Goal: Use online tool/utility: Utilize a website feature to perform a specific function

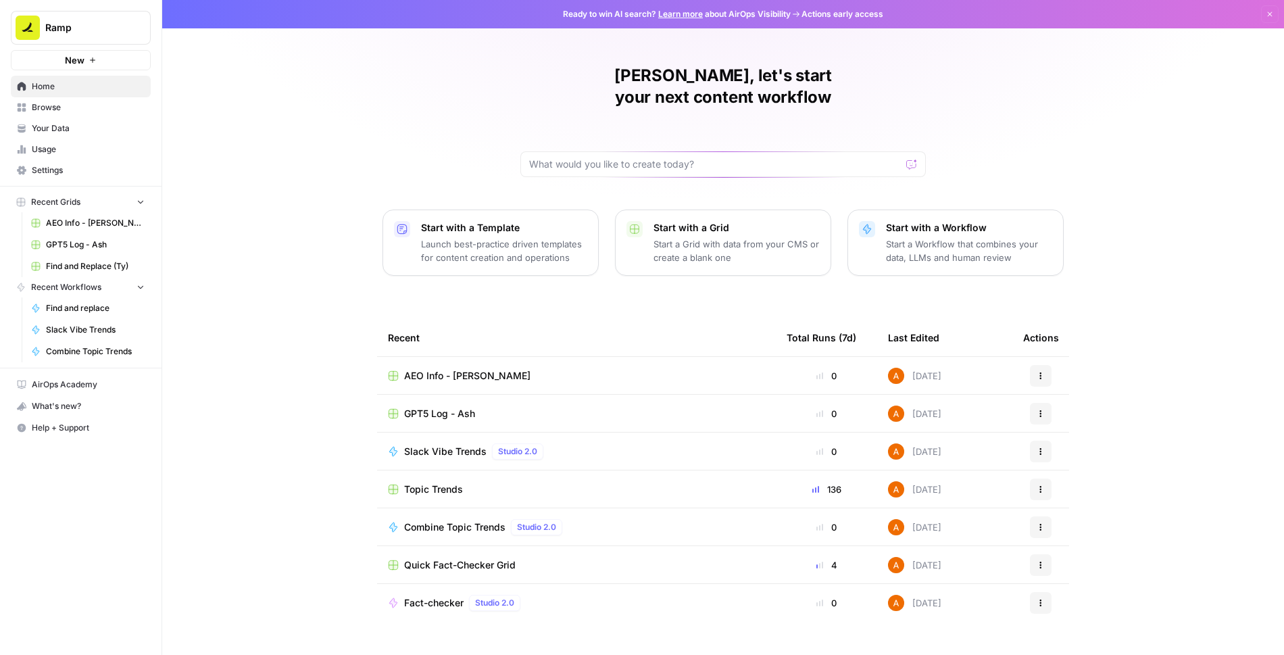
click at [59, 104] on span "Browse" at bounding box center [88, 107] width 113 height 12
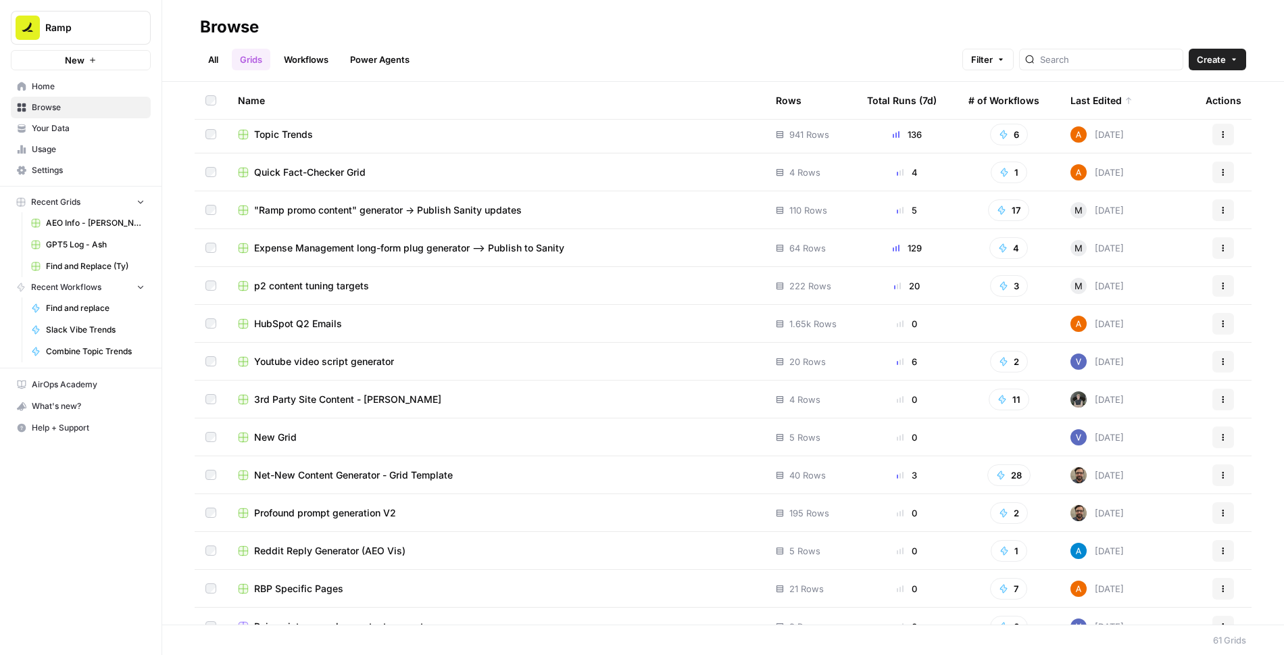
scroll to position [129, 0]
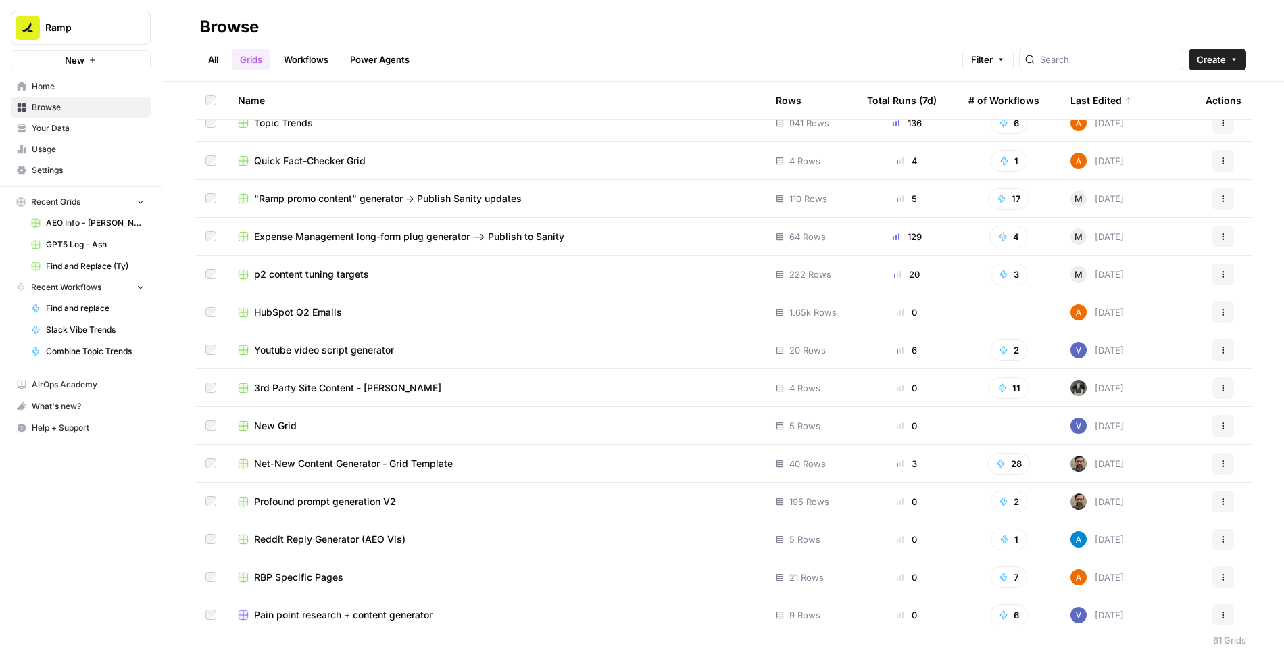
click at [317, 60] on link "Workflows" at bounding box center [306, 60] width 61 height 22
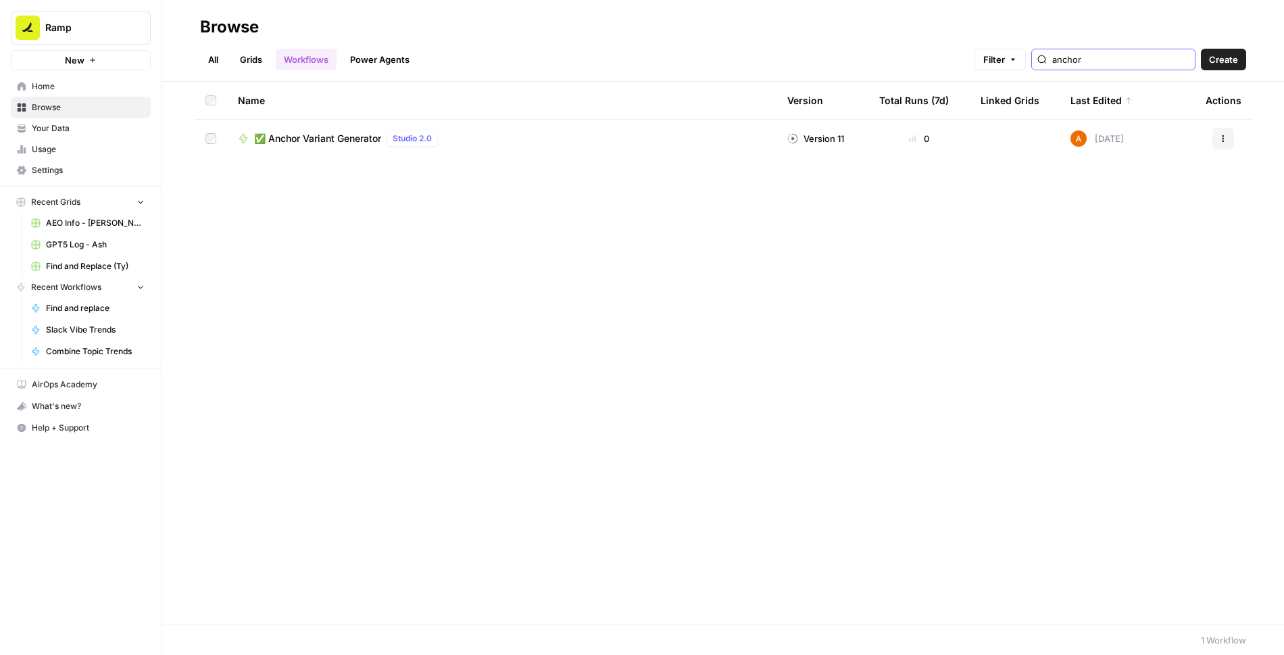
click at [1183, 59] on input "anchor" at bounding box center [1120, 60] width 137 height 14
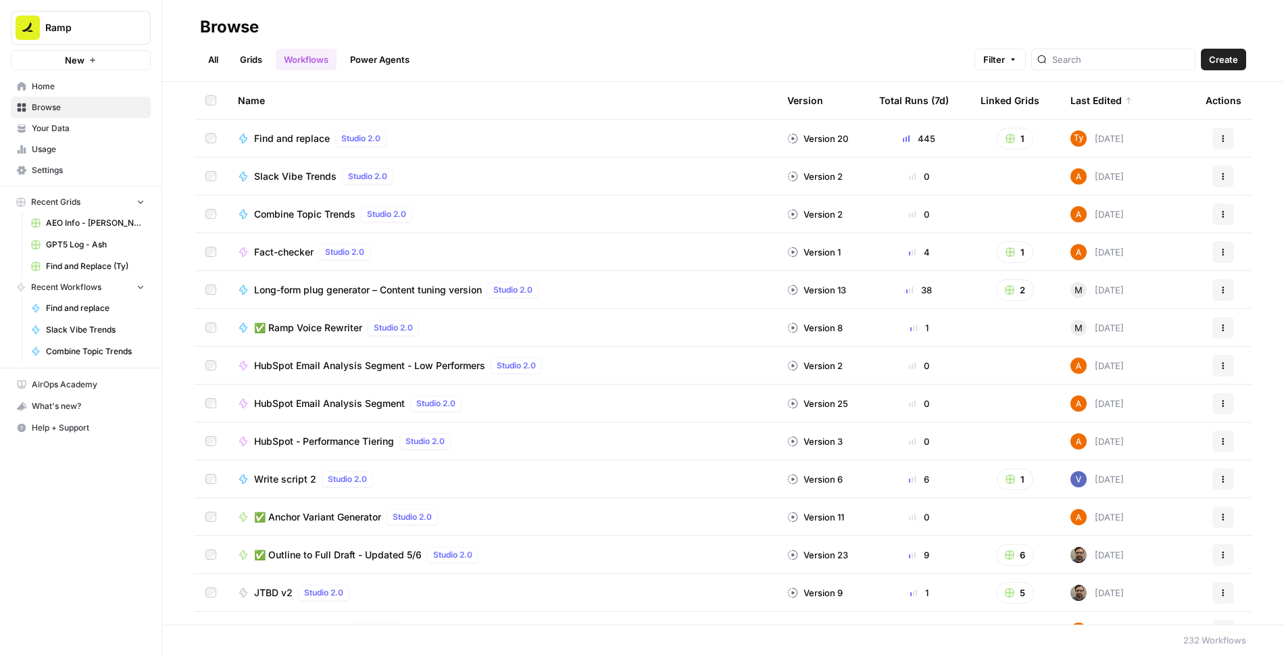
click at [362, 403] on span "HubSpot Email Analysis Segment" at bounding box center [329, 404] width 151 height 14
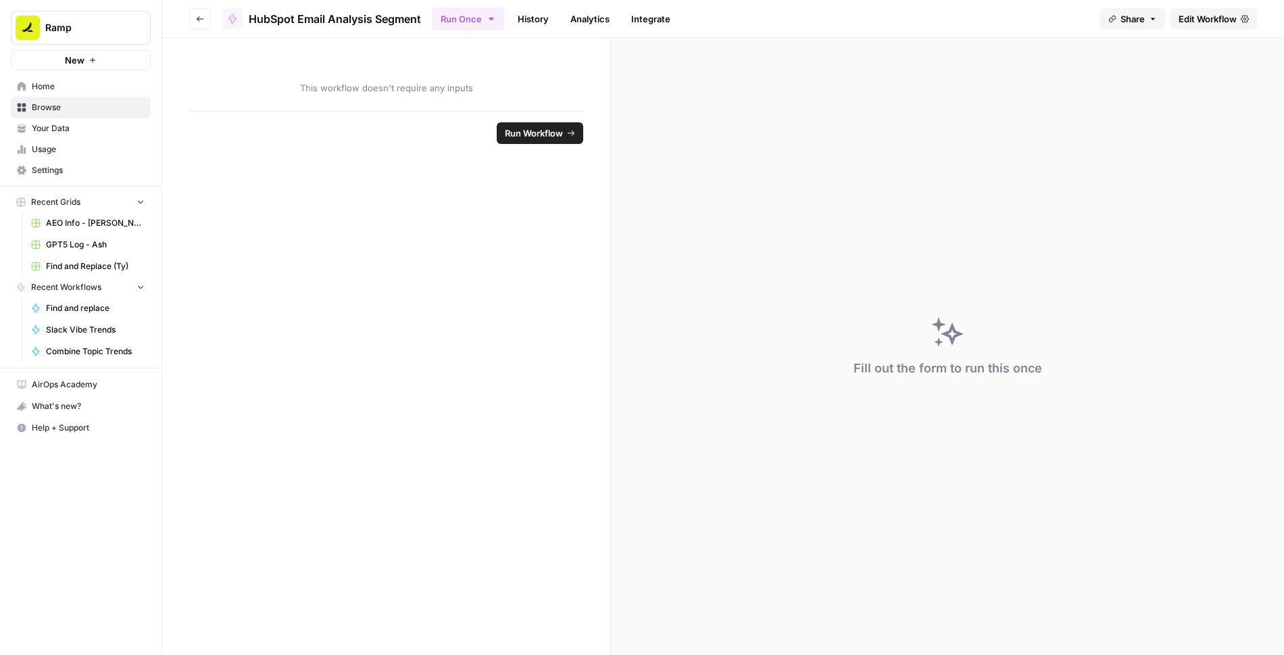
click at [1194, 17] on span "Edit Workflow" at bounding box center [1208, 19] width 58 height 14
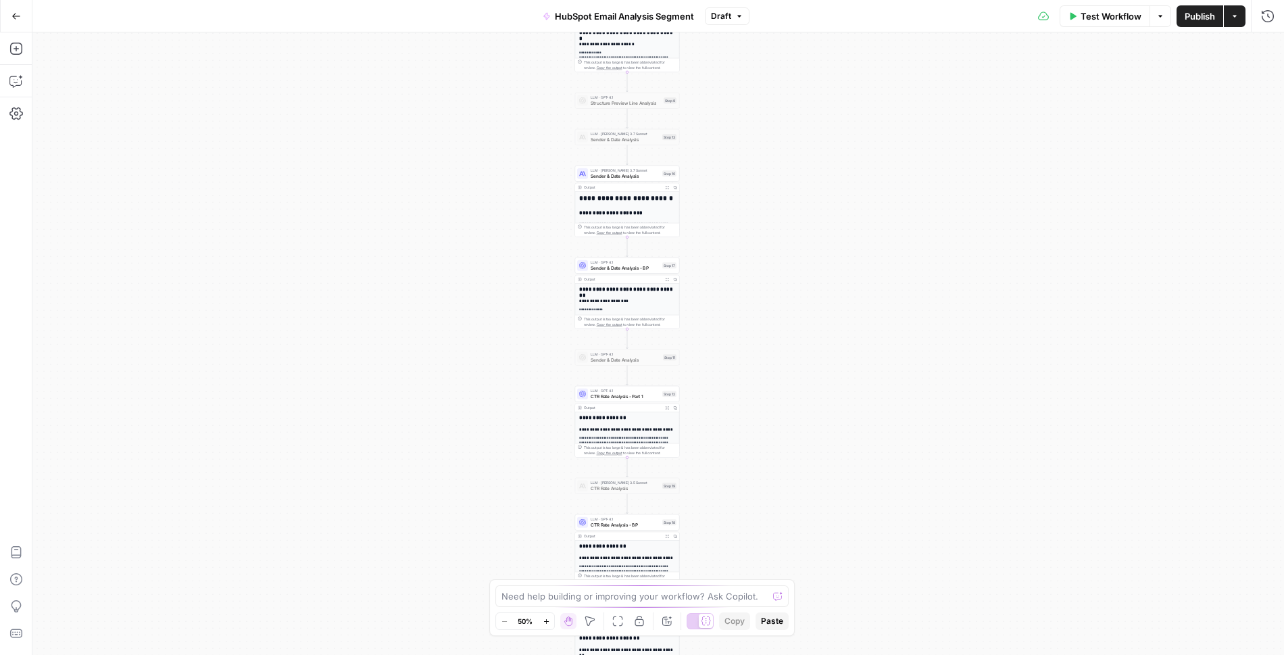
drag, startPoint x: 745, startPoint y: 107, endPoint x: 707, endPoint y: 203, distance: 103.4
click at [712, 179] on div "Workflow Set Inputs Inputs Read from Grid Read Email Data Step 2 Output Expand …" at bounding box center [658, 343] width 1252 height 622
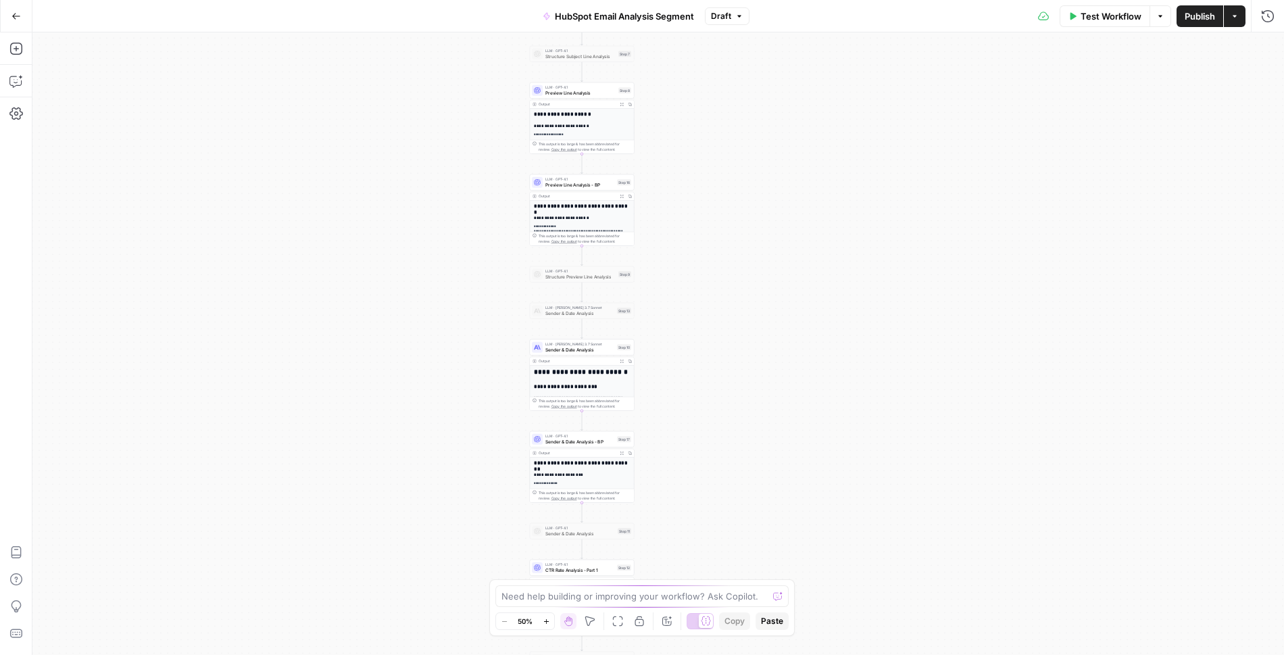
drag, startPoint x: 748, startPoint y: 105, endPoint x: 709, endPoint y: 289, distance: 188.6
click at [708, 282] on div "Workflow Set Inputs Inputs Read from Grid Read Email Data Step 2 Output Expand …" at bounding box center [658, 343] width 1252 height 622
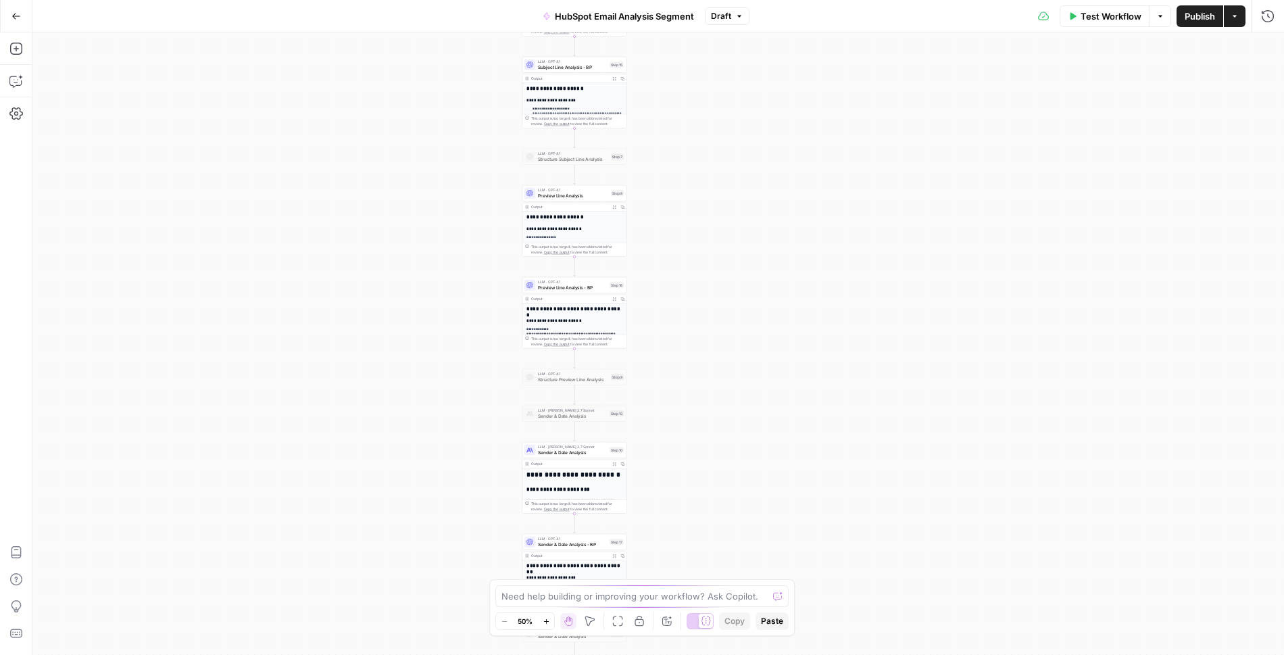
drag, startPoint x: 706, startPoint y: 160, endPoint x: 695, endPoint y: 247, distance: 87.9
click at [695, 247] on div "Workflow Set Inputs Inputs Read from Grid Read Email Data Step 2 Output Expand …" at bounding box center [658, 343] width 1252 height 622
drag, startPoint x: 695, startPoint y: 247, endPoint x: 671, endPoint y: 300, distance: 57.8
click at [672, 295] on div "Workflow Set Inputs Inputs Read from Grid Read Email Data Step 2 Output Expand …" at bounding box center [658, 343] width 1252 height 622
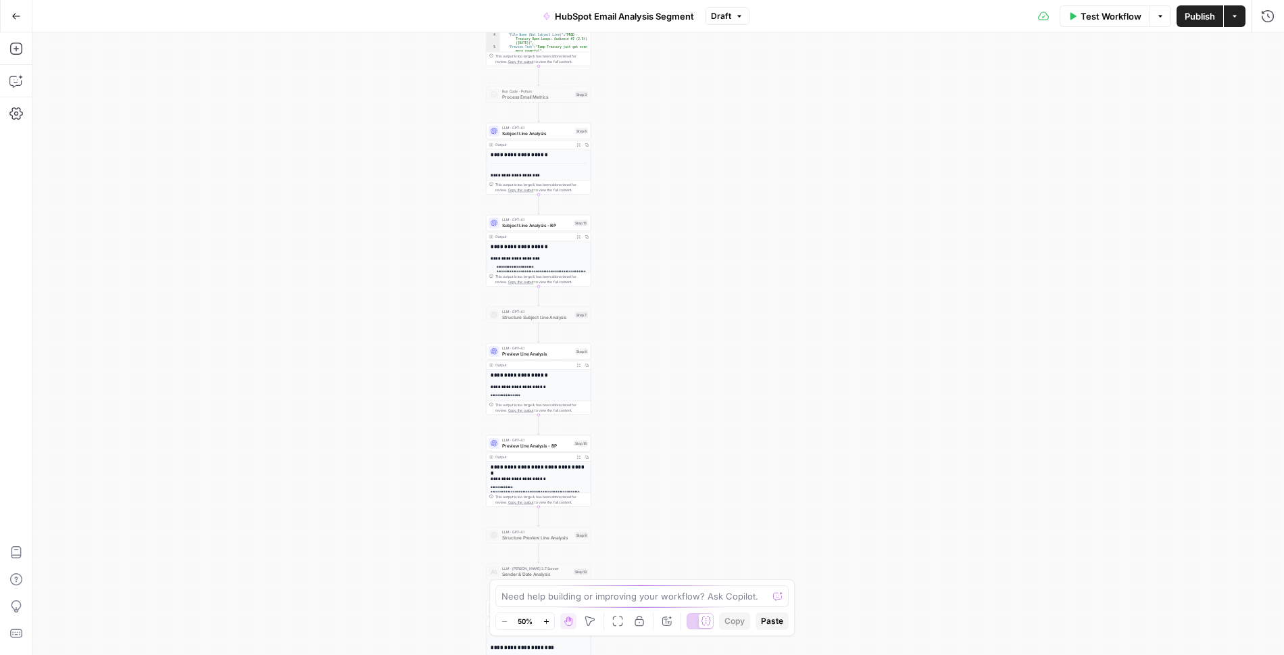
drag, startPoint x: 660, startPoint y: 73, endPoint x: 653, endPoint y: 221, distance: 148.2
click at [654, 221] on div "Workflow Set Inputs Inputs Read from Grid Read Email Data Step 2 Output Expand …" at bounding box center [658, 343] width 1252 height 622
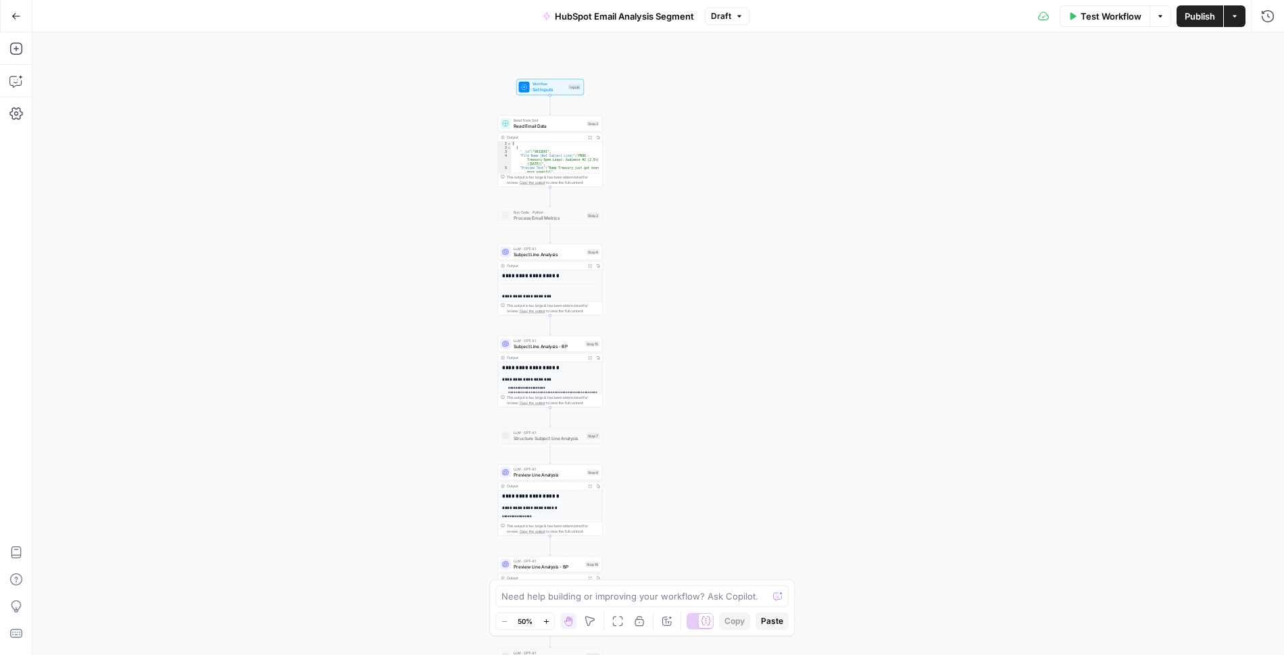
drag, startPoint x: 644, startPoint y: 111, endPoint x: 648, endPoint y: 195, distance: 83.9
click at [649, 195] on div "Workflow Set Inputs Inputs Read from Grid Read Email Data Step 2 Output Expand …" at bounding box center [658, 343] width 1252 height 622
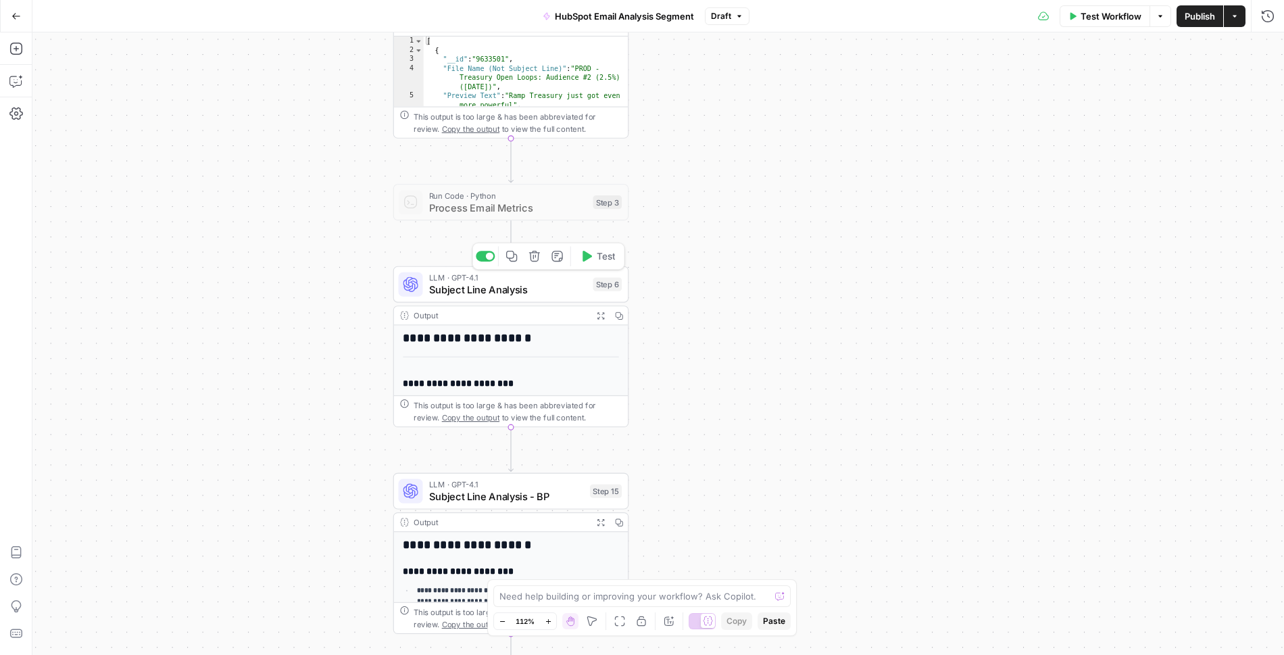
click at [512, 282] on span "Subject Line Analysis" at bounding box center [508, 289] width 158 height 15
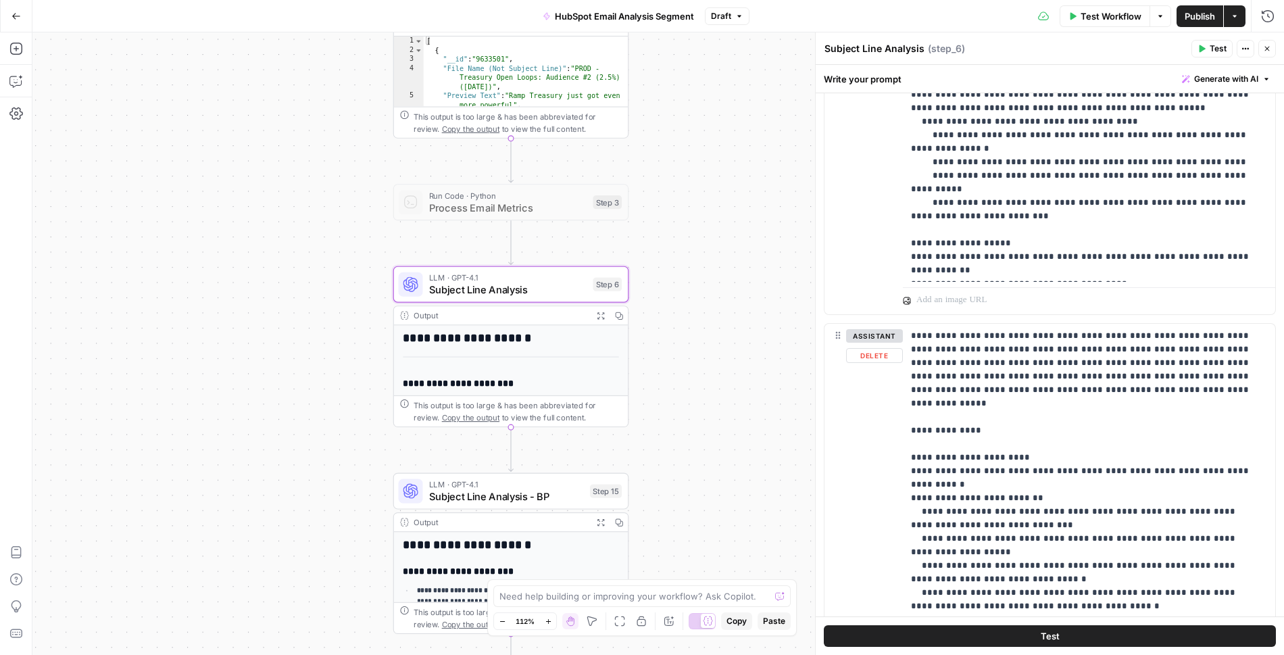
scroll to position [600, 0]
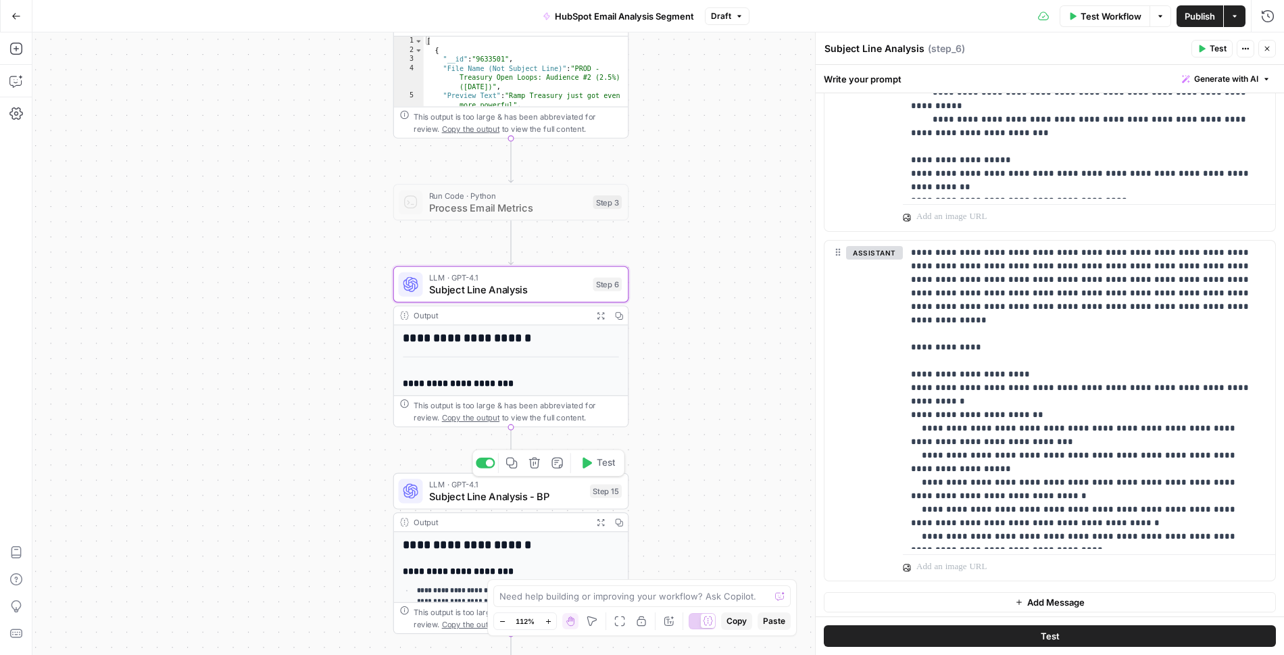
click at [526, 501] on span "Subject Line Analysis - BP" at bounding box center [506, 496] width 155 height 15
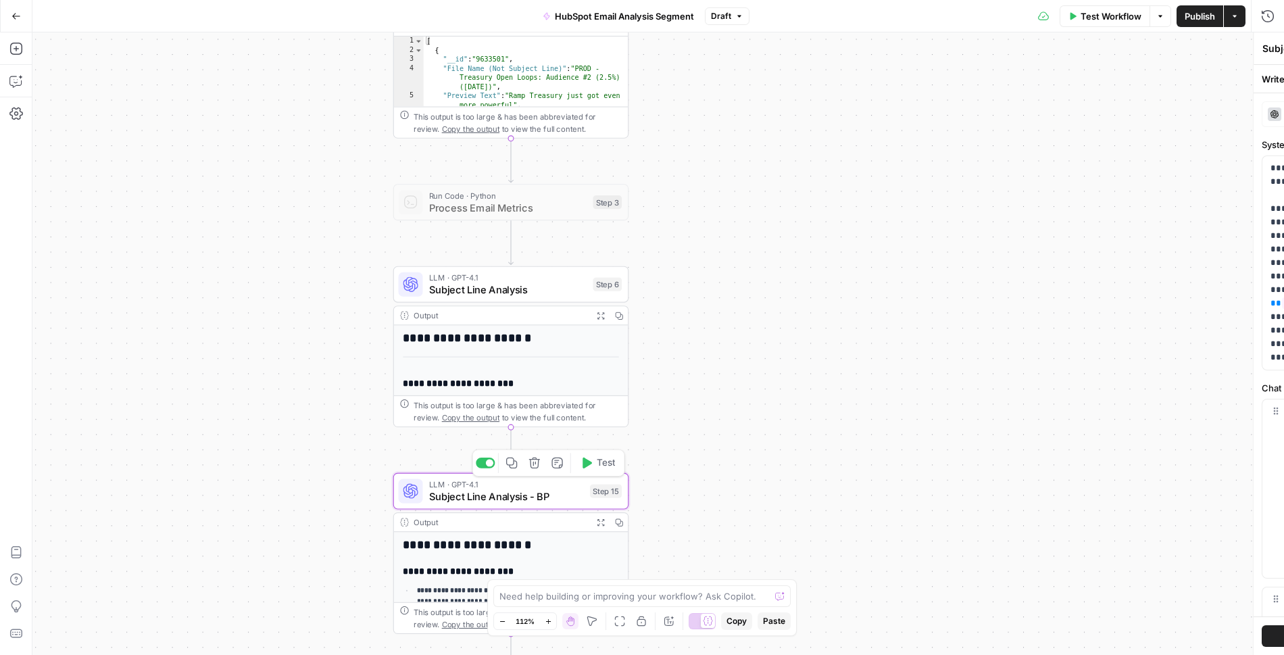
type textarea "Subject Line Analysis - BP"
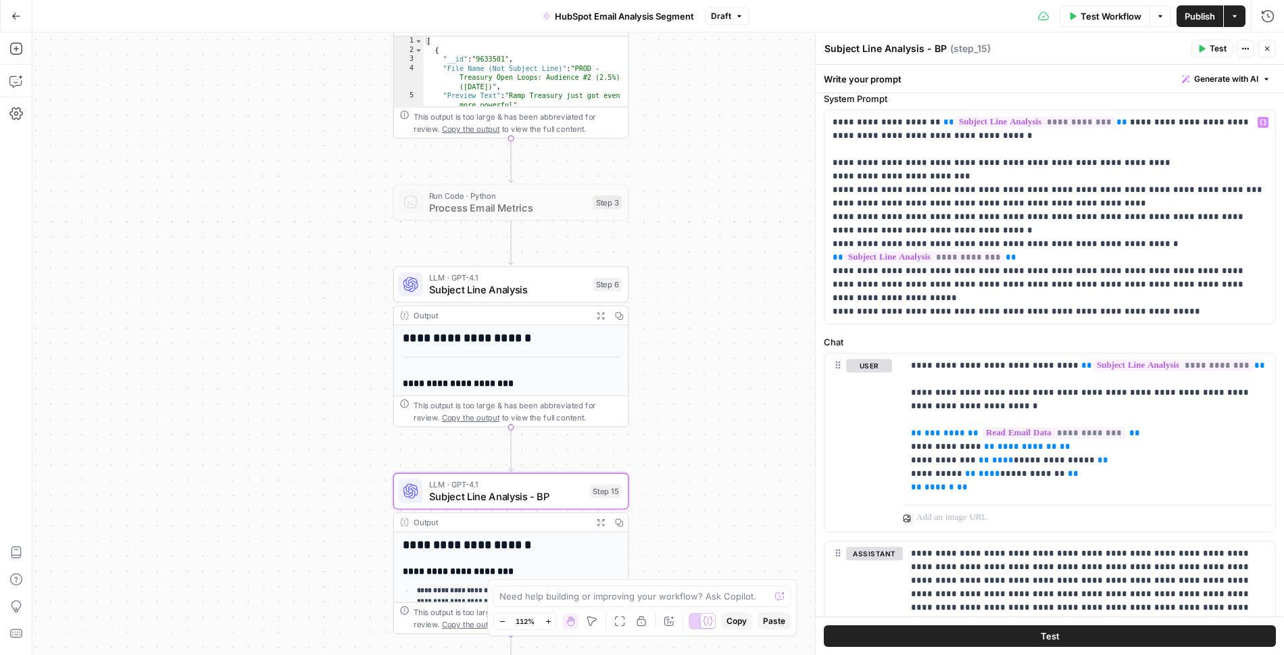
scroll to position [95, 0]
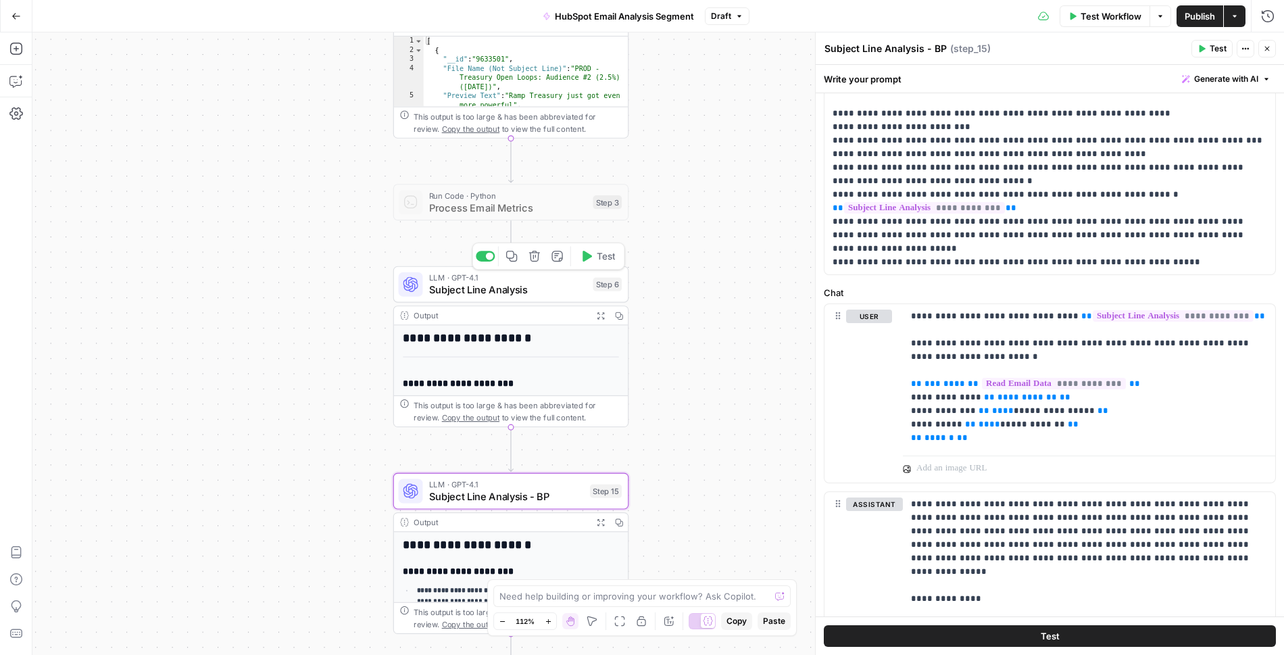
click at [537, 288] on span "Subject Line Analysis" at bounding box center [508, 289] width 158 height 15
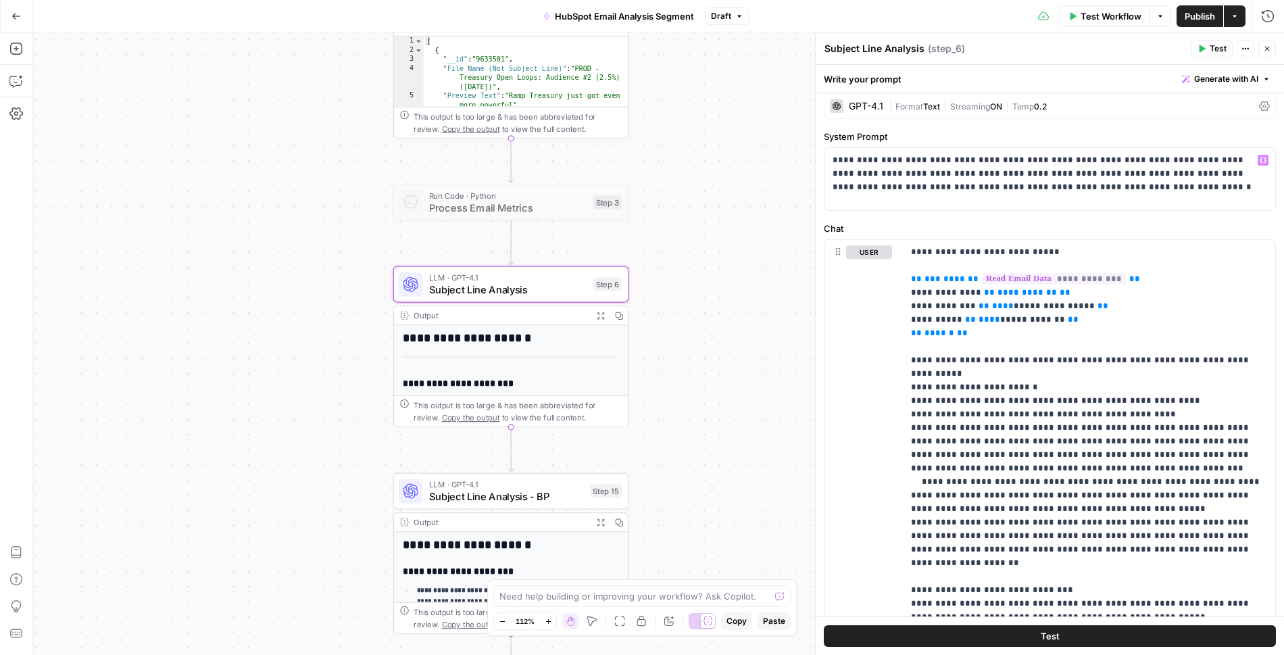
scroll to position [0, 0]
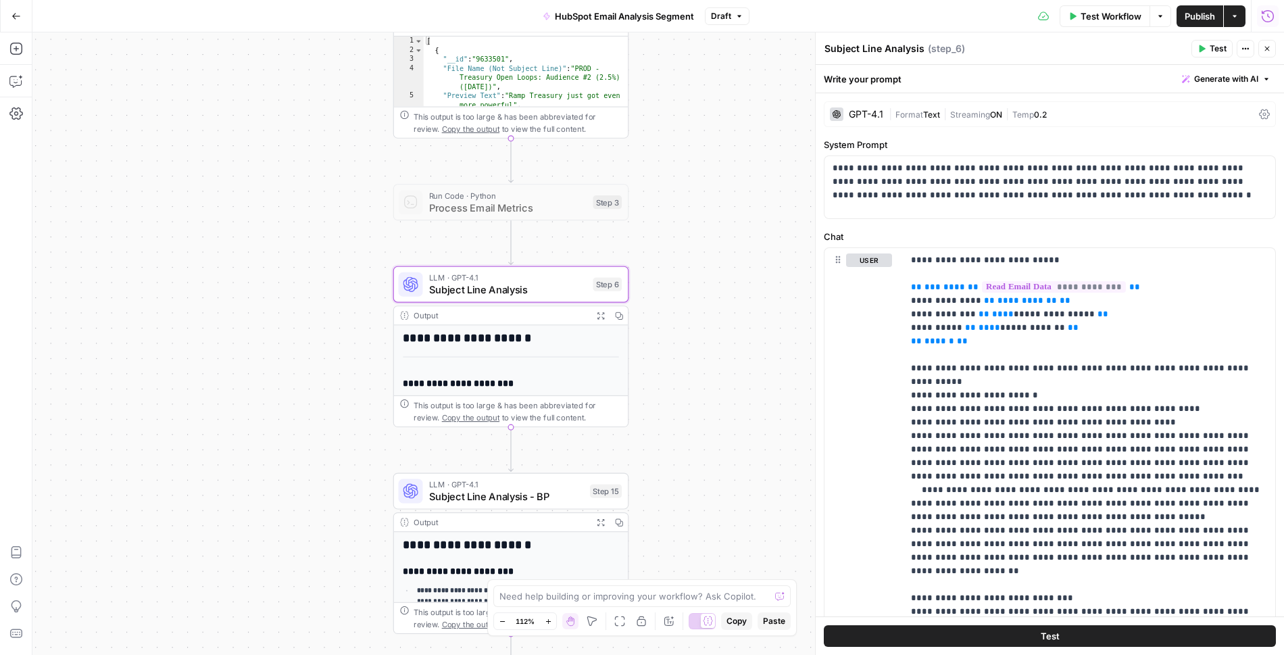
click at [1273, 16] on icon "button" at bounding box center [1268, 16] width 14 height 14
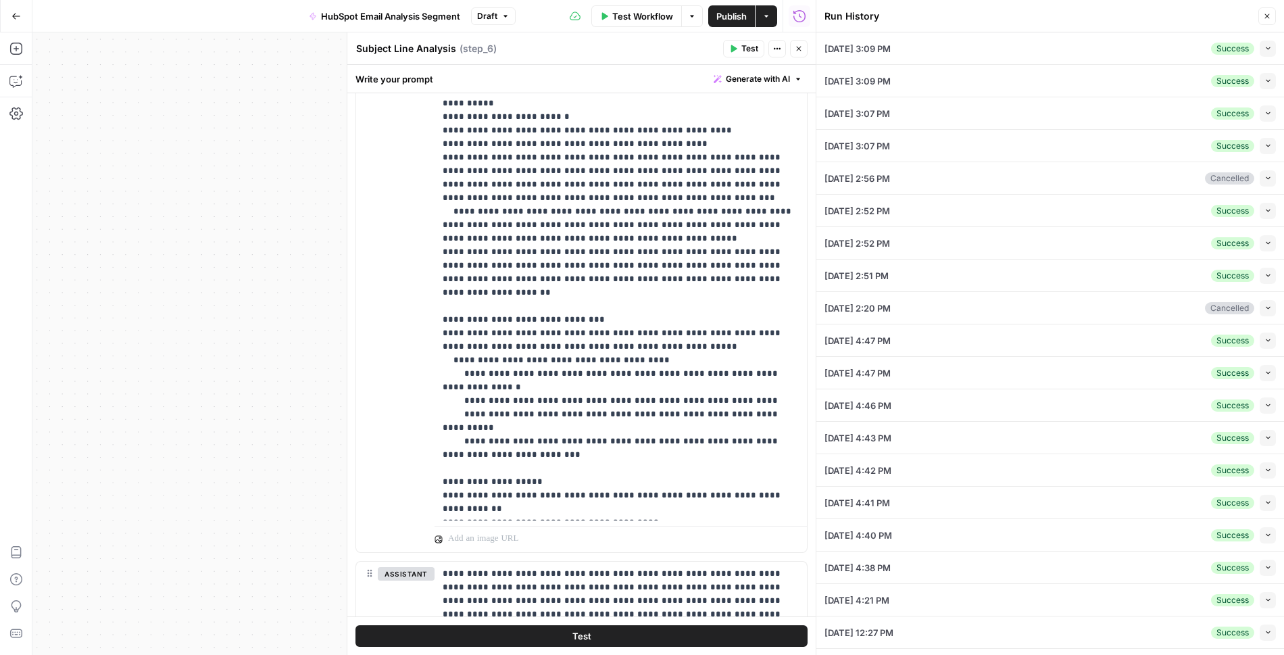
scroll to position [89, 0]
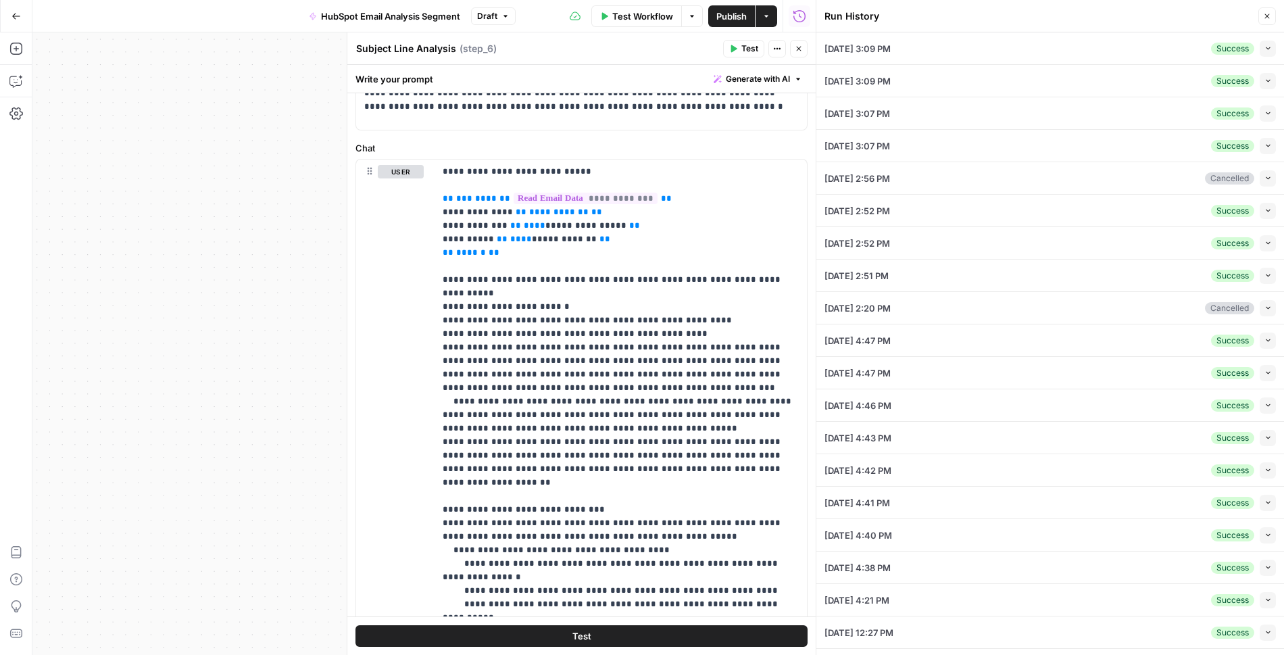
click at [800, 47] on icon "button" at bounding box center [799, 49] width 8 height 8
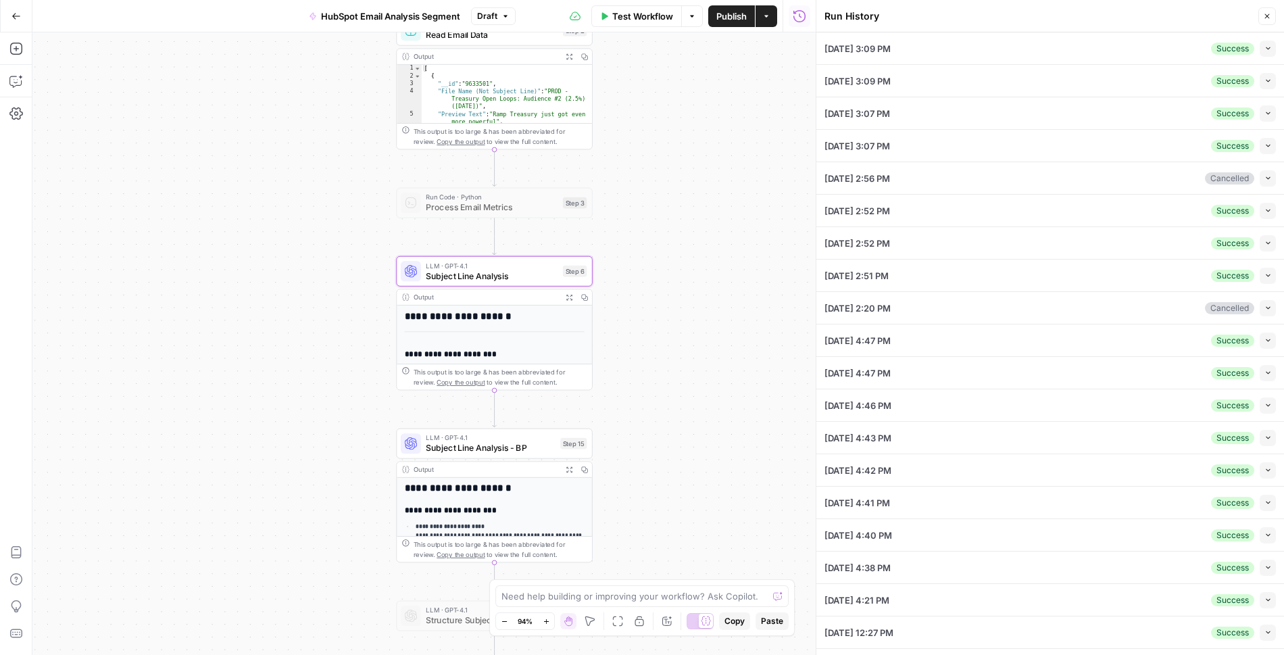
drag, startPoint x: 635, startPoint y: 414, endPoint x: 675, endPoint y: 134, distance: 282.1
click at [676, 139] on div "Workflow Set Inputs Inputs Read from Grid Read Email Data Step 2 Output Expand …" at bounding box center [423, 343] width 783 height 622
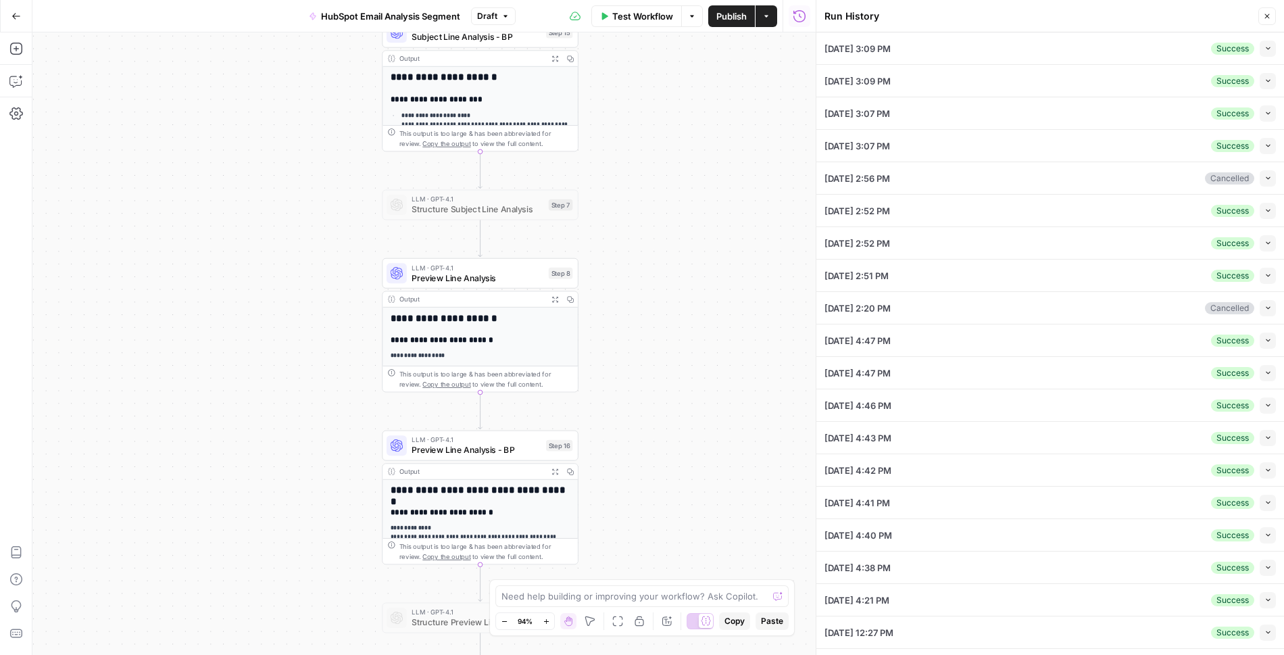
drag, startPoint x: 783, startPoint y: 433, endPoint x: 710, endPoint y: 163, distance: 279.5
click at [710, 163] on div "Workflow Set Inputs Inputs Read from Grid Read Email Data Step 2 Output Expand …" at bounding box center [423, 343] width 783 height 622
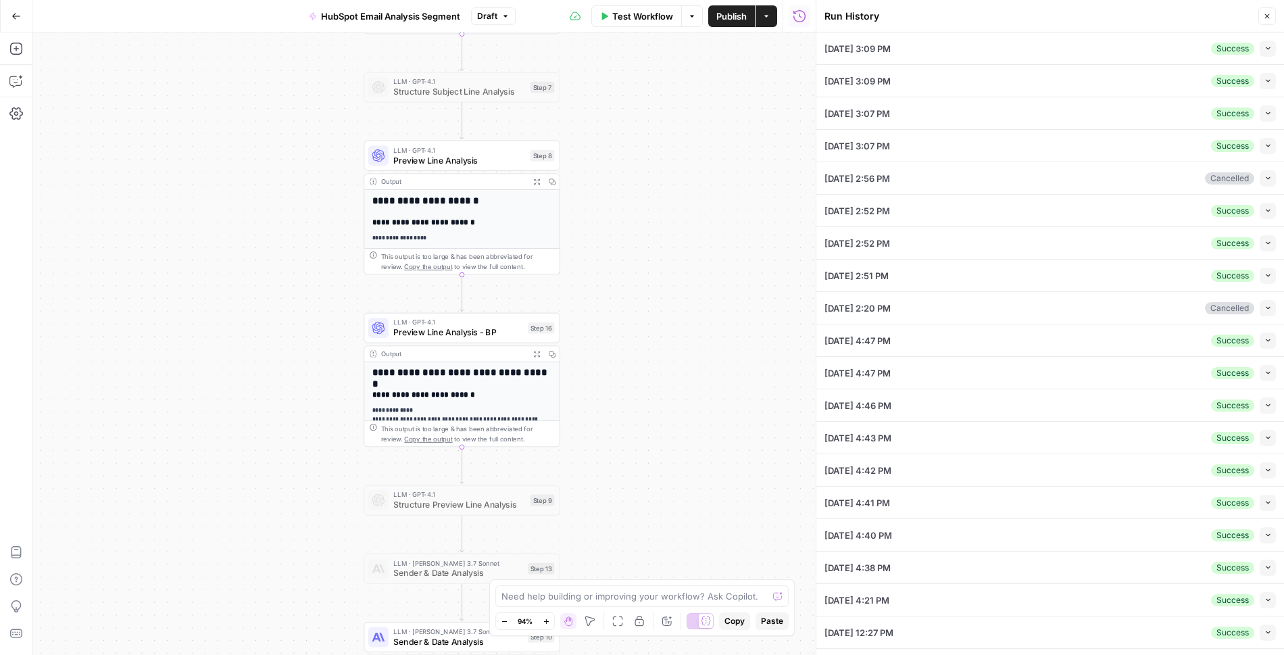
drag, startPoint x: 678, startPoint y: 436, endPoint x: 674, endPoint y: 128, distance: 307.5
click at [674, 131] on div "Workflow Set Inputs Inputs Read from Grid Read Email Data Step 2 Output Expand …" at bounding box center [423, 343] width 783 height 622
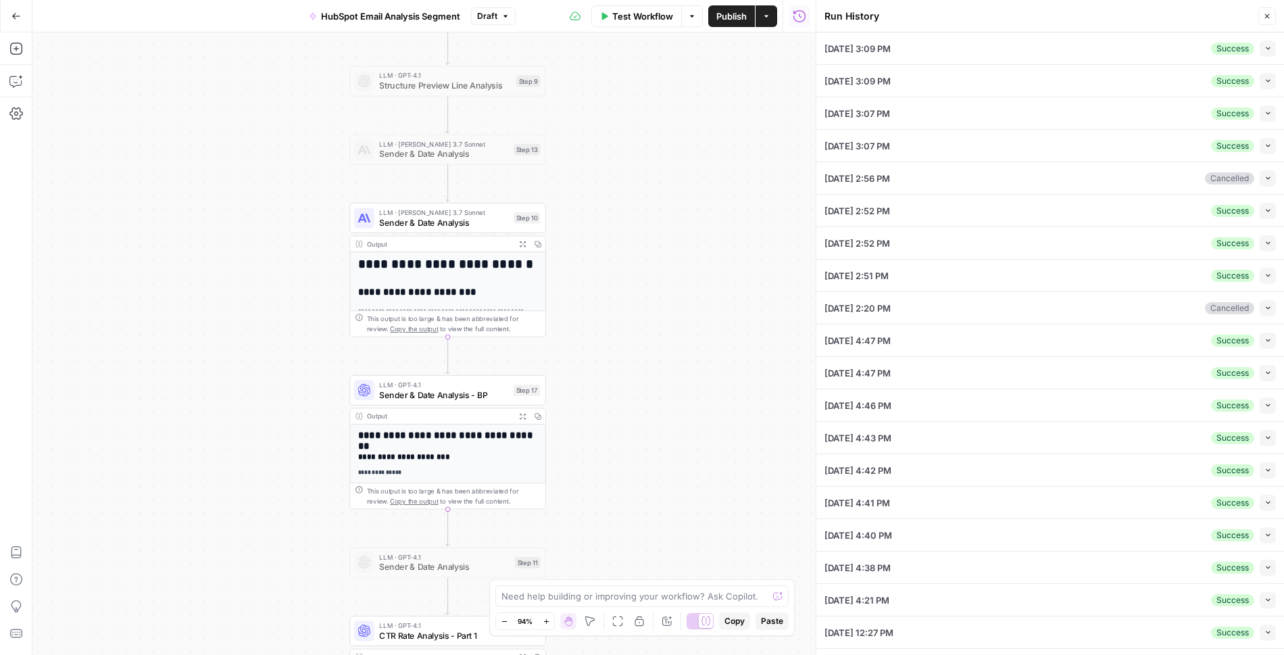
drag, startPoint x: 687, startPoint y: 524, endPoint x: 679, endPoint y: 382, distance: 142.8
click at [679, 382] on div "Workflow Set Inputs Inputs Read from Grid Read Email Data Step 2 Output Expand …" at bounding box center [423, 343] width 783 height 622
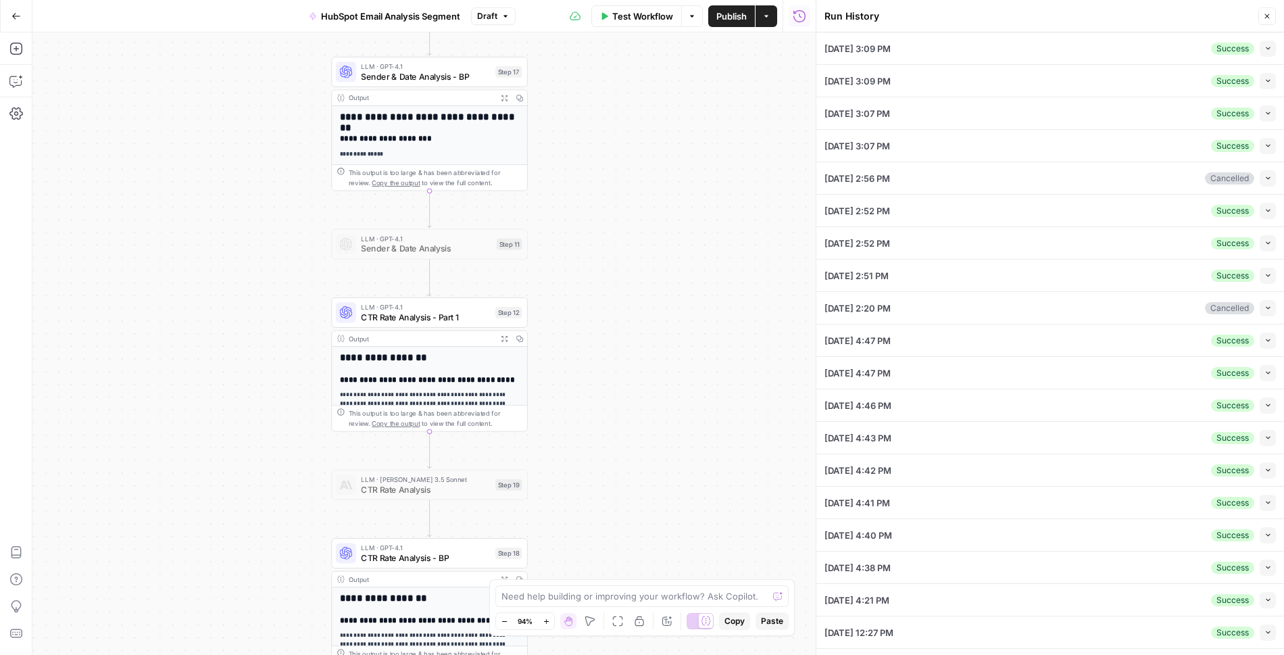
drag, startPoint x: 718, startPoint y: 487, endPoint x: 689, endPoint y: 178, distance: 310.3
click at [690, 180] on div "Workflow Set Inputs Inputs Read from Grid Read Email Data Step 2 Output Expand …" at bounding box center [423, 343] width 783 height 622
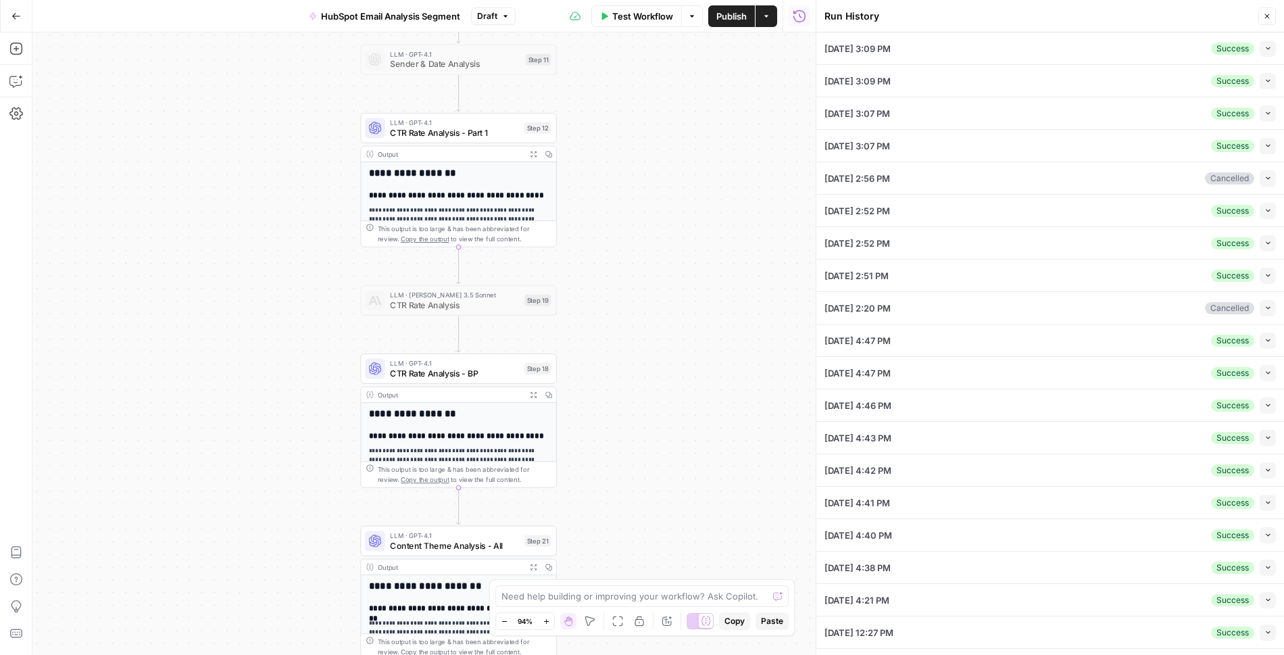
drag, startPoint x: 656, startPoint y: 457, endPoint x: 691, endPoint y: 282, distance: 178.5
click at [691, 282] on div "Workflow Set Inputs Inputs Read from Grid Read Email Data Step 2 Output Expand …" at bounding box center [423, 343] width 783 height 622
click at [471, 129] on span "CTR Rate Analysis - Part 1" at bounding box center [454, 132] width 129 height 13
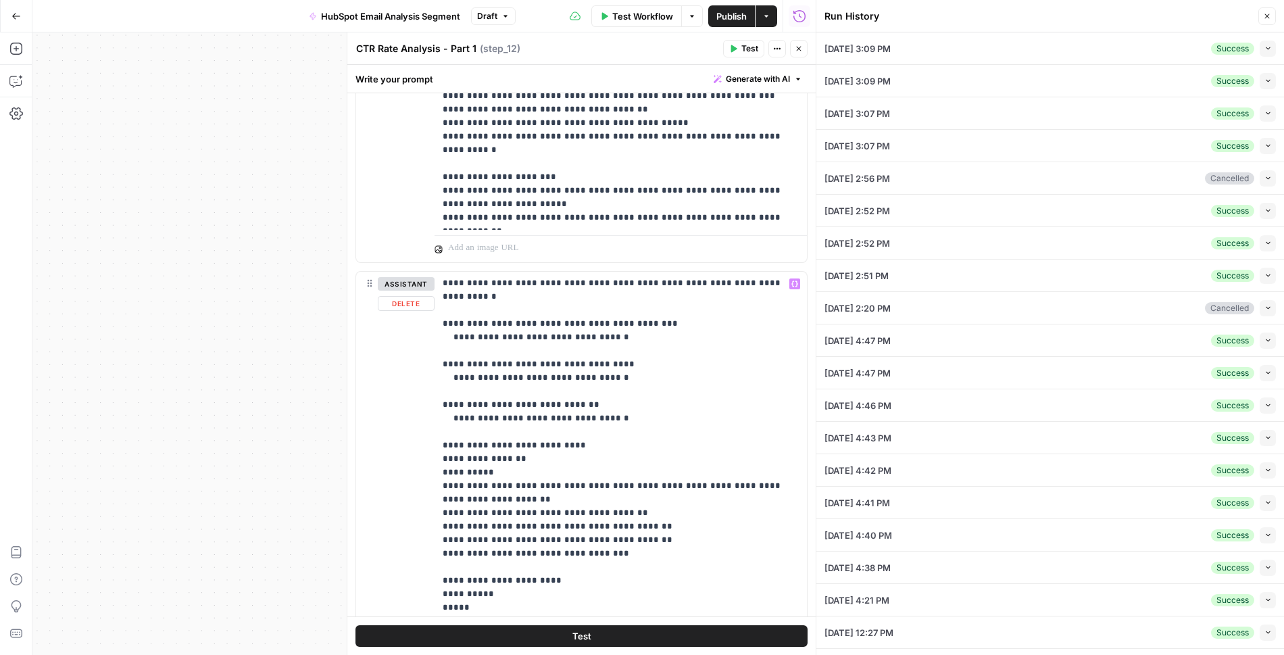
scroll to position [1573, 0]
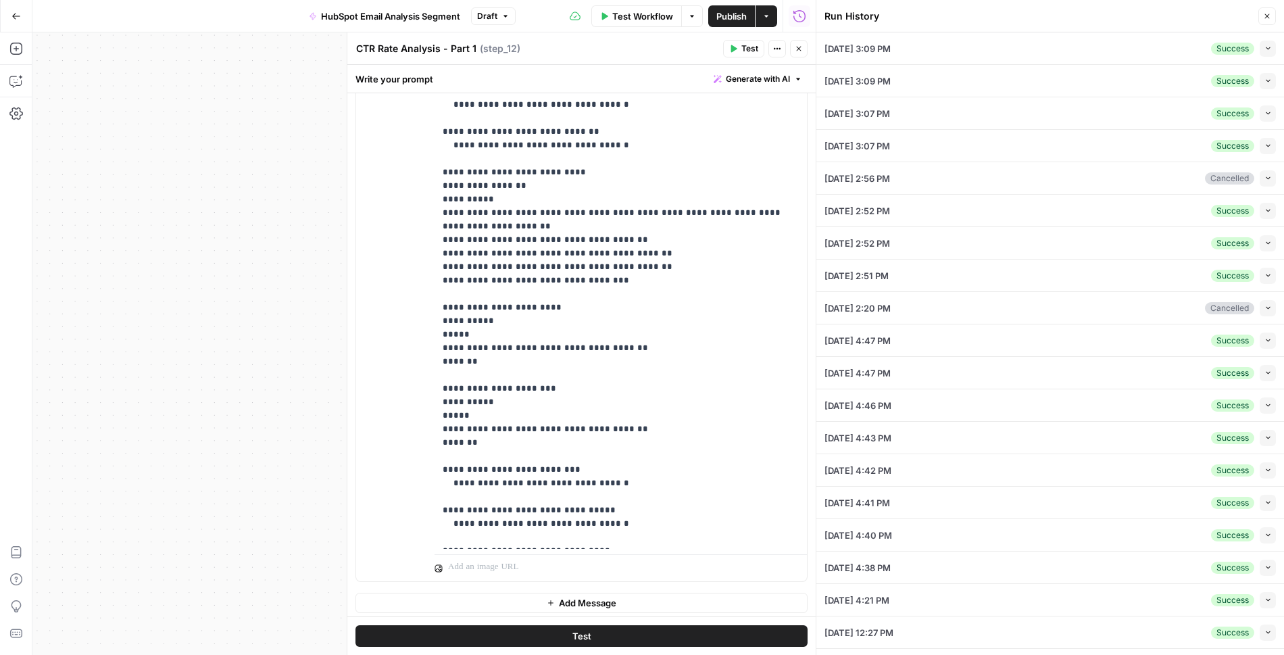
click at [804, 47] on button "Close" at bounding box center [799, 49] width 18 height 18
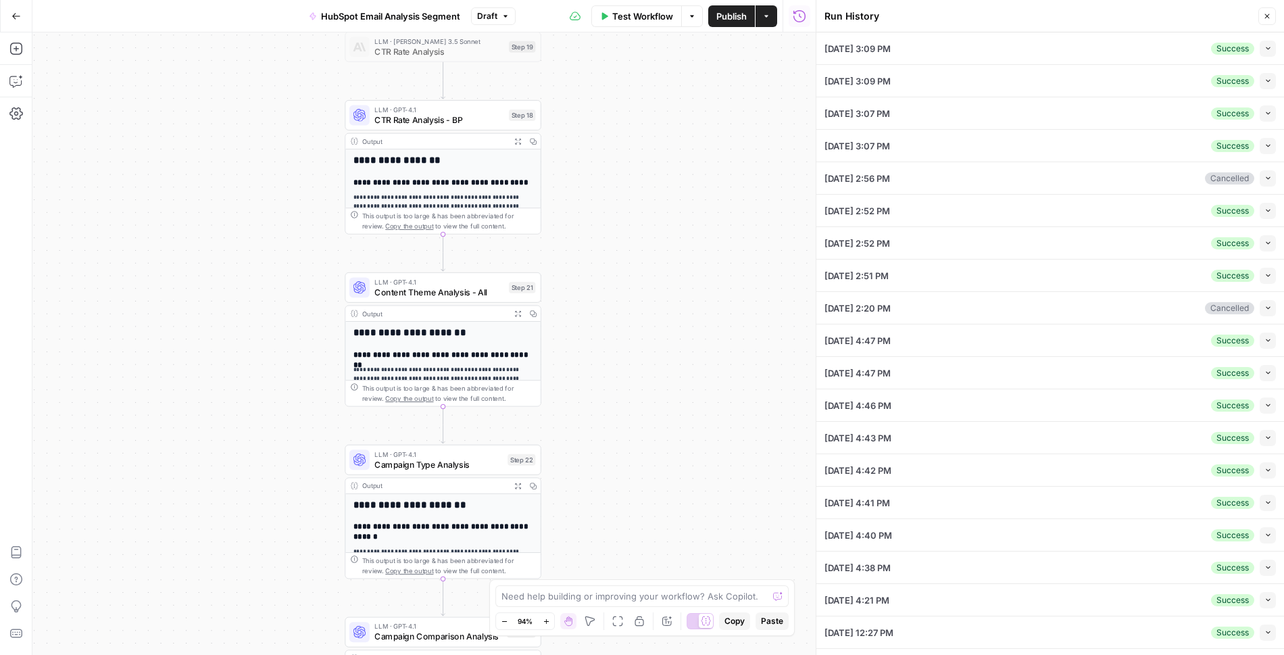
drag, startPoint x: 668, startPoint y: 426, endPoint x: 652, endPoint y: 166, distance: 260.7
click at [652, 166] on div "Workflow Set Inputs Inputs Read from Grid Read Email Data Step 2 Output Expand …" at bounding box center [423, 343] width 783 height 622
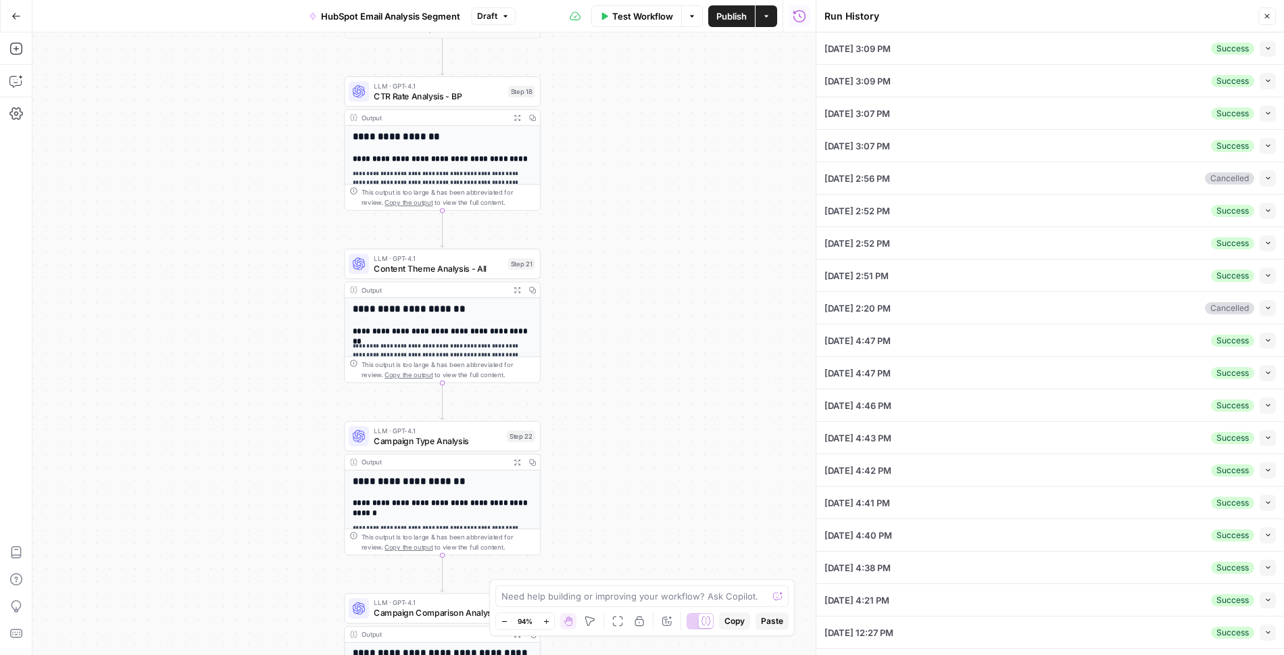
drag, startPoint x: 609, startPoint y: 337, endPoint x: 589, endPoint y: 172, distance: 166.1
click at [589, 172] on div "Workflow Set Inputs Inputs Read from Grid Read Email Data Step 2 Output Expand …" at bounding box center [423, 343] width 783 height 622
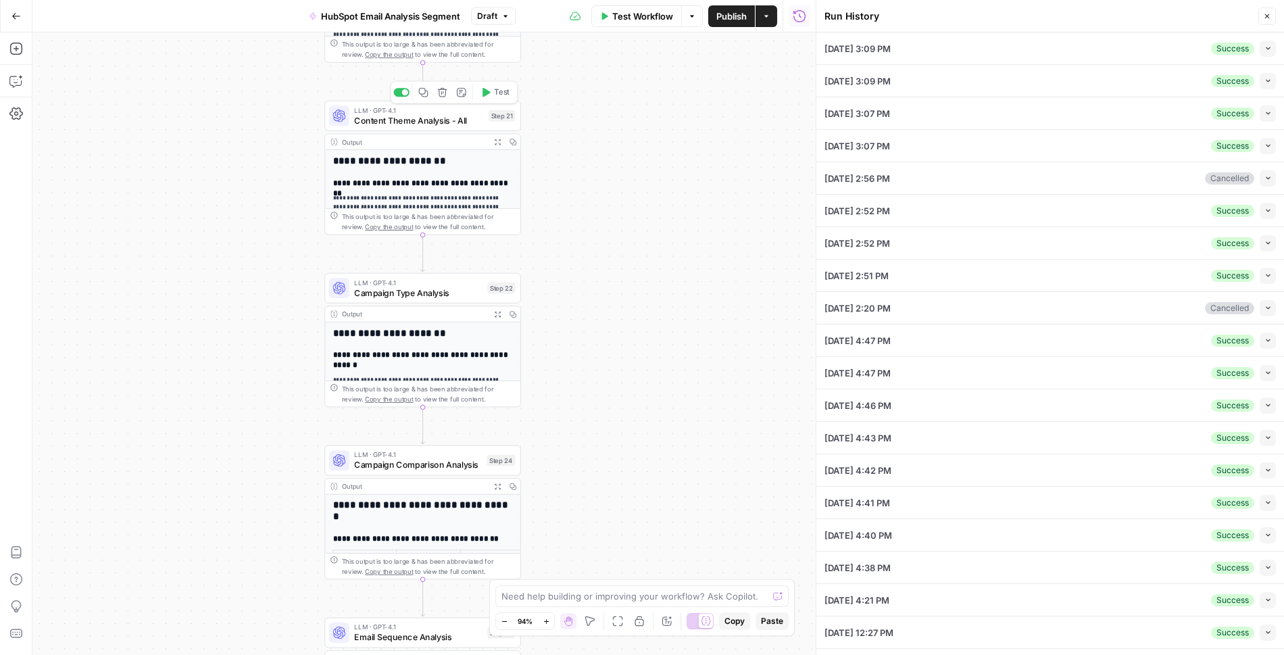
click at [445, 123] on span "Content Theme Analysis - All" at bounding box center [418, 120] width 129 height 13
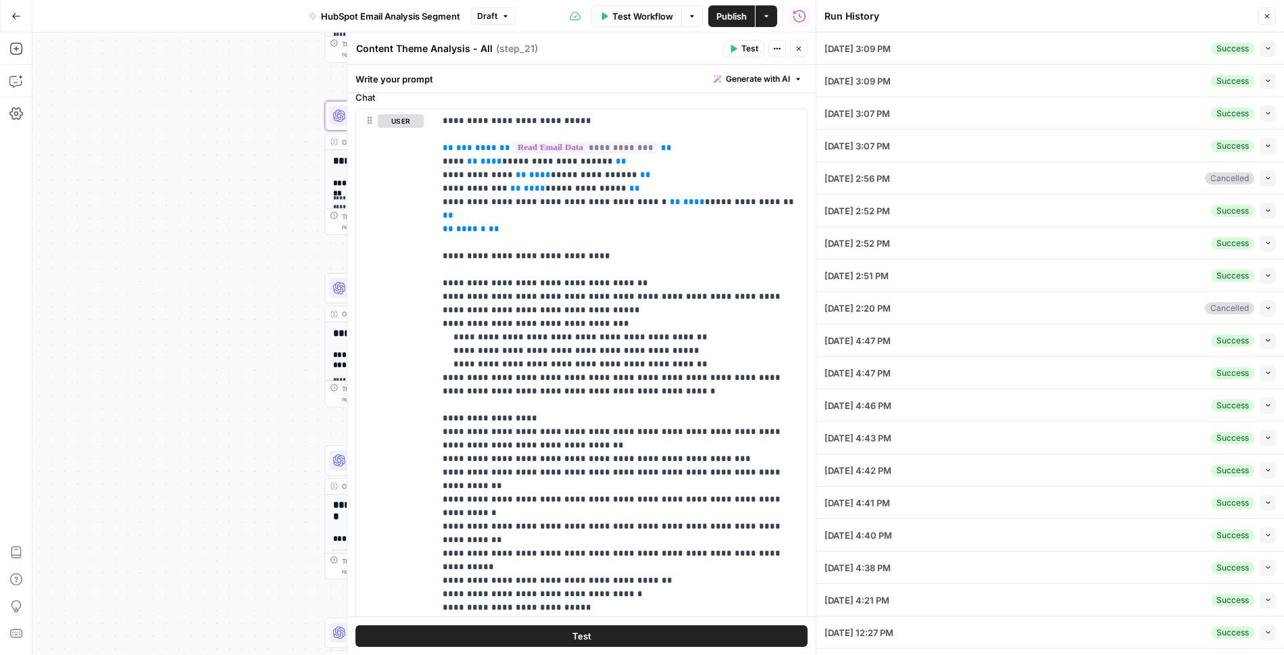
scroll to position [309, 0]
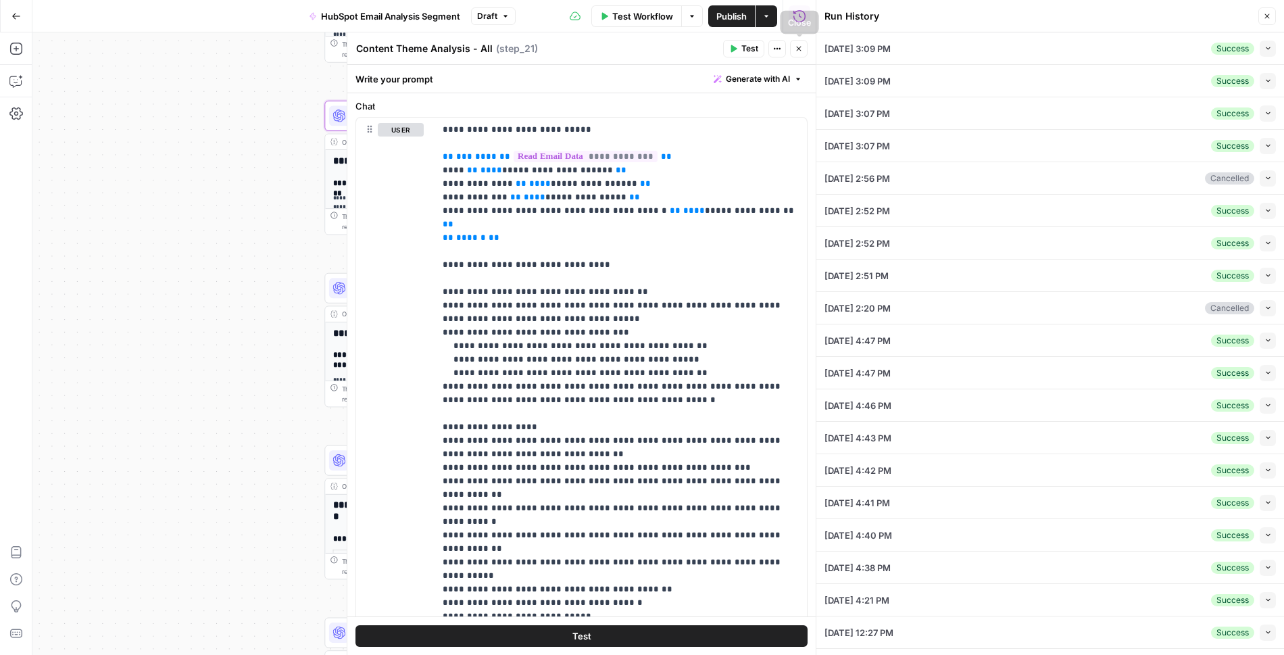
click at [804, 51] on button "Close" at bounding box center [799, 49] width 18 height 18
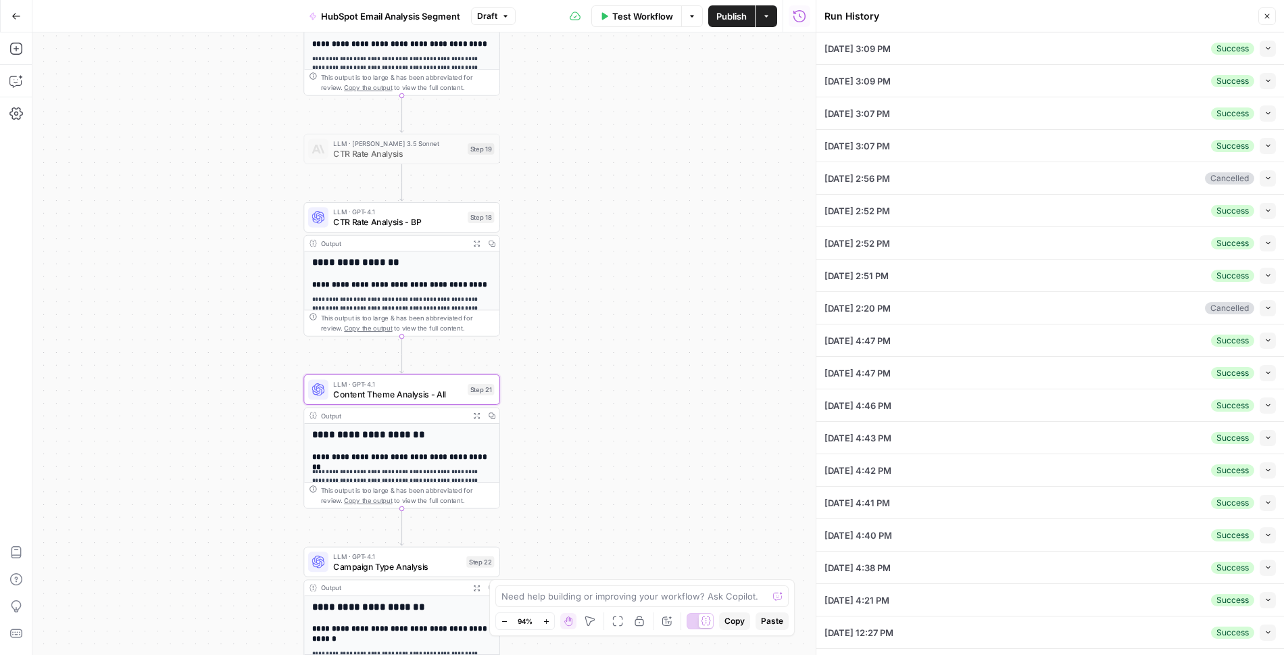
drag, startPoint x: 599, startPoint y: 128, endPoint x: 578, endPoint y: 417, distance: 289.3
click at [578, 417] on div "Workflow Set Inputs Inputs Read from Grid Read Email Data Step 2 Output Expand …" at bounding box center [423, 343] width 783 height 622
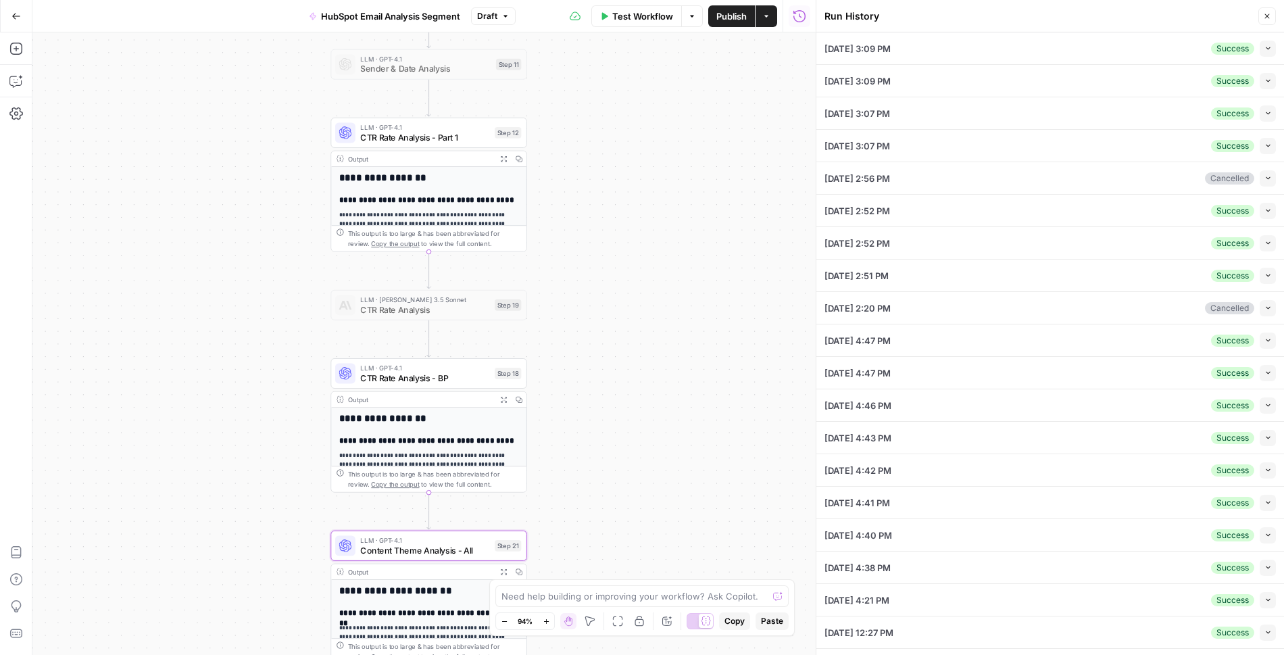
drag, startPoint x: 566, startPoint y: 178, endPoint x: 593, endPoint y: 320, distance: 143.8
click at [593, 320] on div "Workflow Set Inputs Inputs Read from Grid Read Email Data Step 2 Output Expand …" at bounding box center [423, 343] width 783 height 622
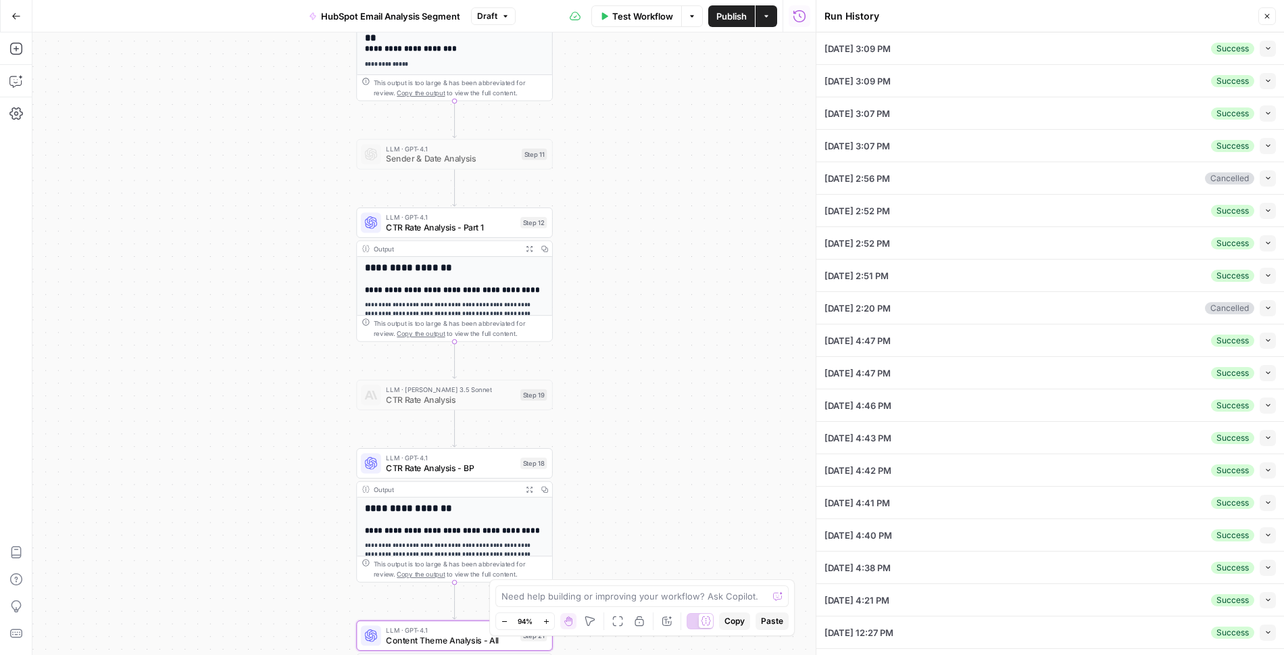
drag, startPoint x: 591, startPoint y: 174, endPoint x: 614, endPoint y: 265, distance: 94.1
click at [614, 265] on div "Workflow Set Inputs Inputs Read from Grid Read Email Data Step 2 Output Expand …" at bounding box center [423, 343] width 783 height 622
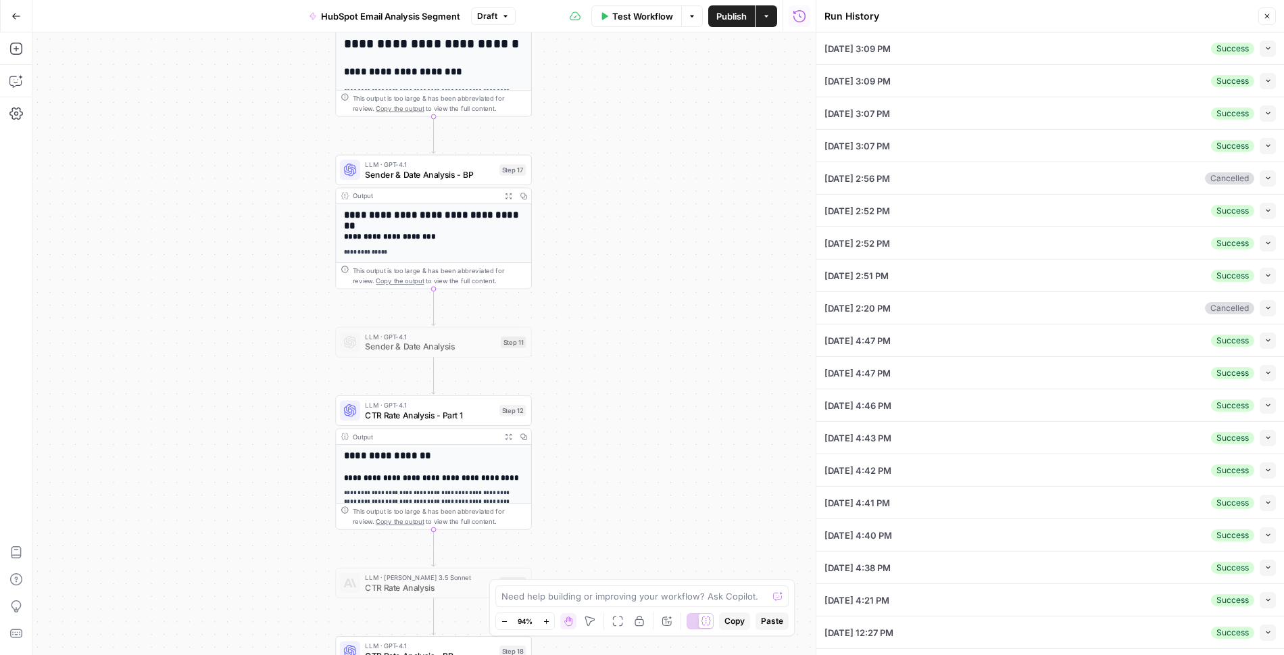
drag, startPoint x: 612, startPoint y: 137, endPoint x: 593, endPoint y: 322, distance: 186.2
click at [593, 323] on div "Workflow Set Inputs Inputs Read from Grid Read Email Data Step 2 Output Expand …" at bounding box center [423, 343] width 783 height 622
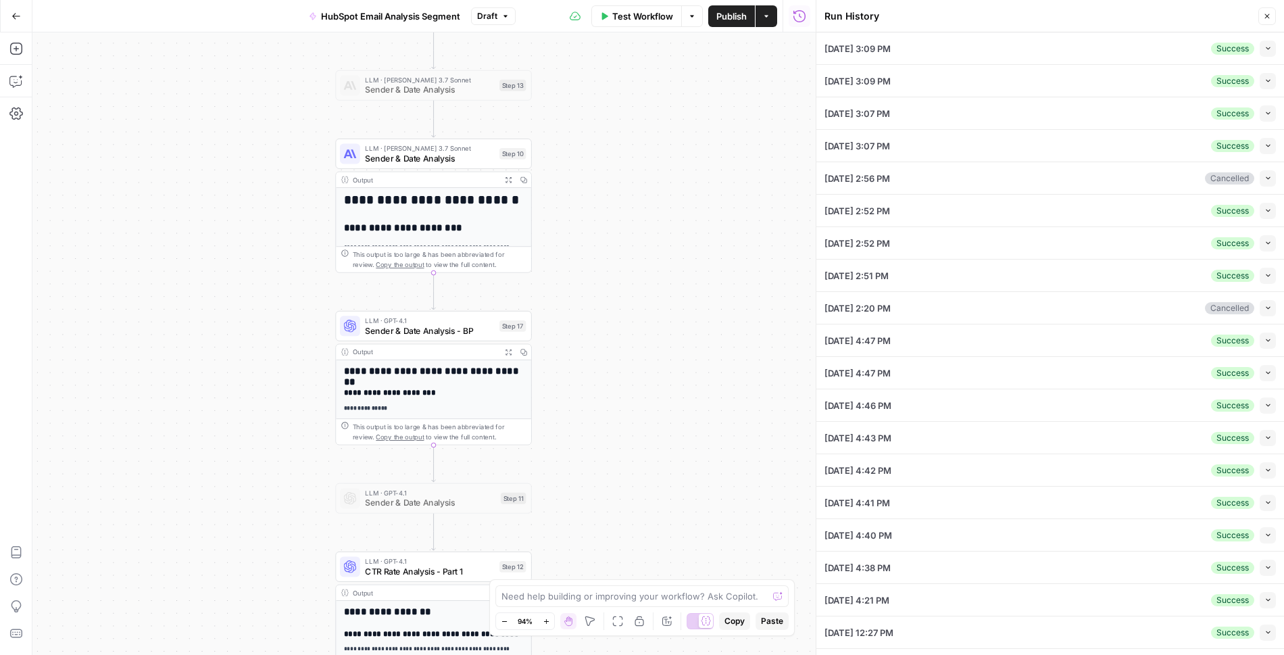
drag, startPoint x: 593, startPoint y: 124, endPoint x: 597, endPoint y: 316, distance: 191.3
click at [597, 316] on div "Workflow Set Inputs Inputs Read from Grid Read Email Data Step 2 Output Expand …" at bounding box center [423, 343] width 783 height 622
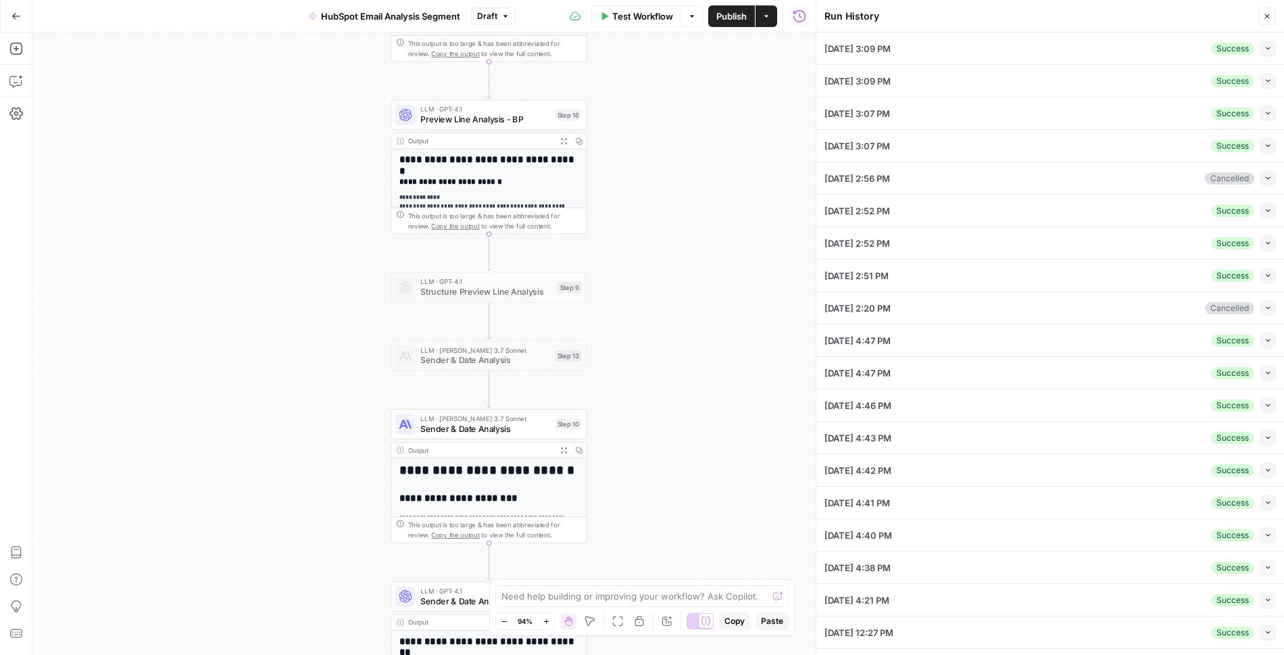
drag, startPoint x: 607, startPoint y: 145, endPoint x: 650, endPoint y: 406, distance: 265.1
click at [650, 406] on div "Workflow Set Inputs Inputs Read from Grid Read Email Data Step 2 Output Expand …" at bounding box center [423, 343] width 783 height 622
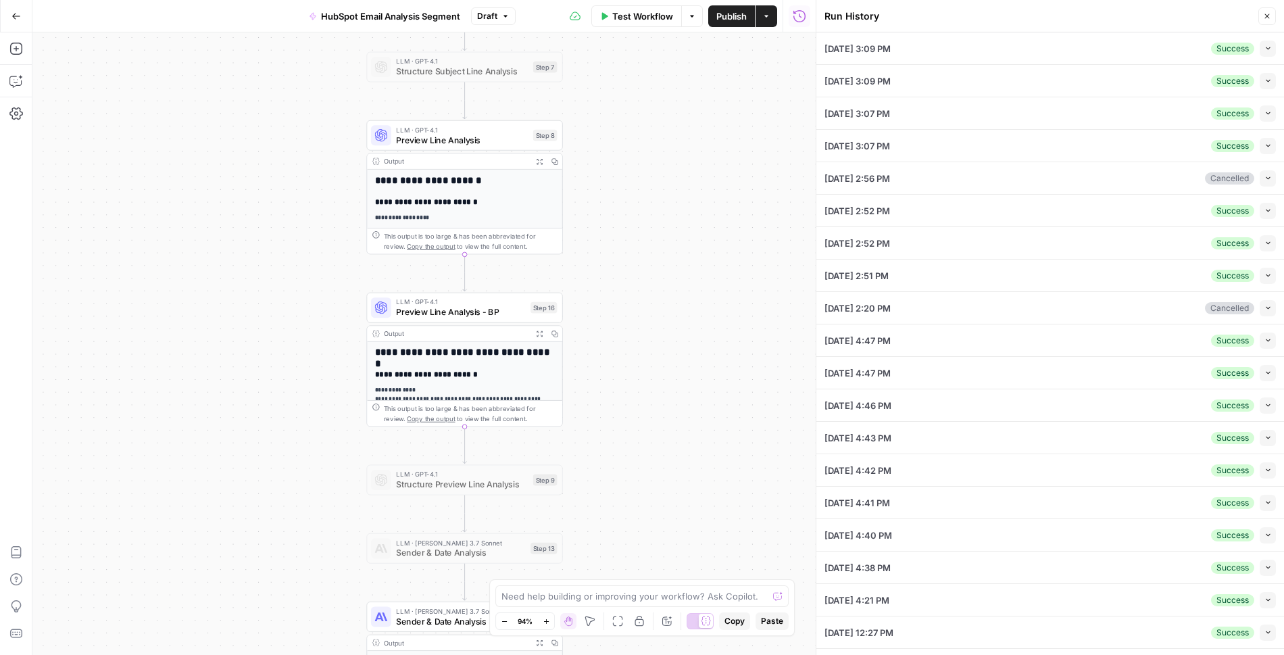
drag, startPoint x: 662, startPoint y: 180, endPoint x: 640, endPoint y: 478, distance: 298.2
click at [640, 478] on div "Workflow Set Inputs Inputs Read from Grid Read Email Data Step 2 Output Expand …" at bounding box center [423, 343] width 783 height 622
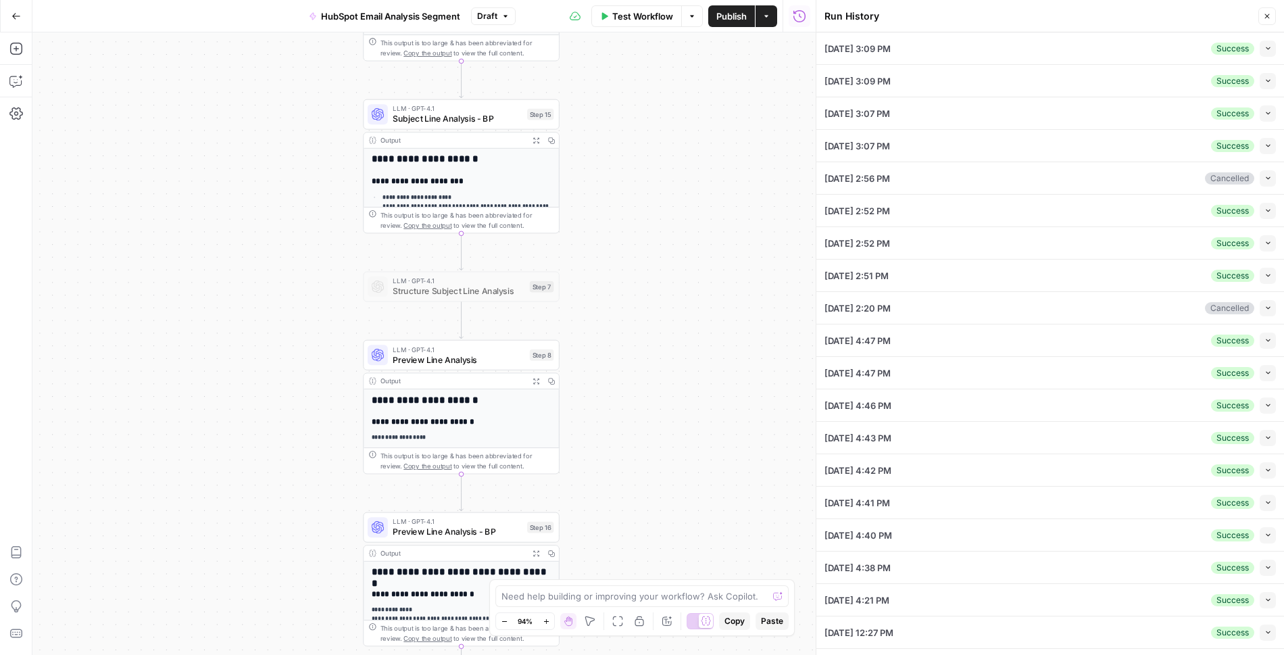
drag, startPoint x: 650, startPoint y: 114, endPoint x: 713, endPoint y: 455, distance: 346.4
click at [713, 455] on div "Workflow Set Inputs Inputs Read from Grid Read Email Data Step 2 Output Expand …" at bounding box center [423, 343] width 783 height 622
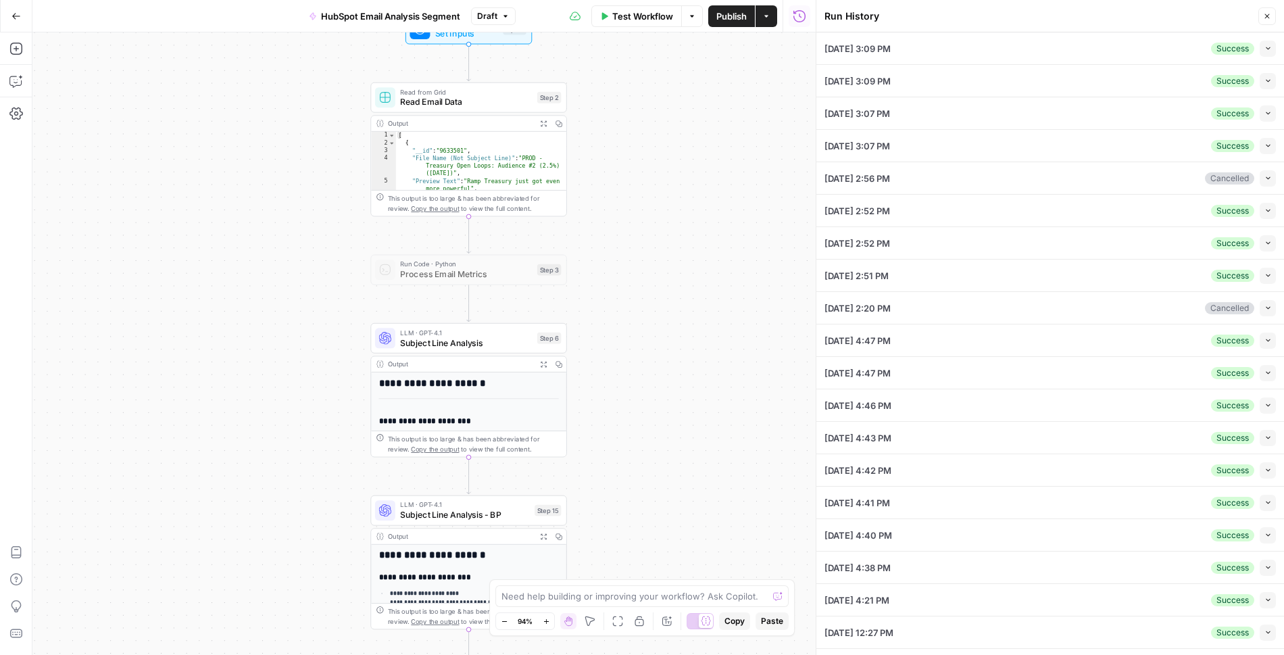
drag, startPoint x: 702, startPoint y: 180, endPoint x: 646, endPoint y: 337, distance: 166.3
click at [646, 337] on div "Workflow Set Inputs Inputs Read from Grid Read Email Data Step 2 Output Expand …" at bounding box center [423, 343] width 783 height 622
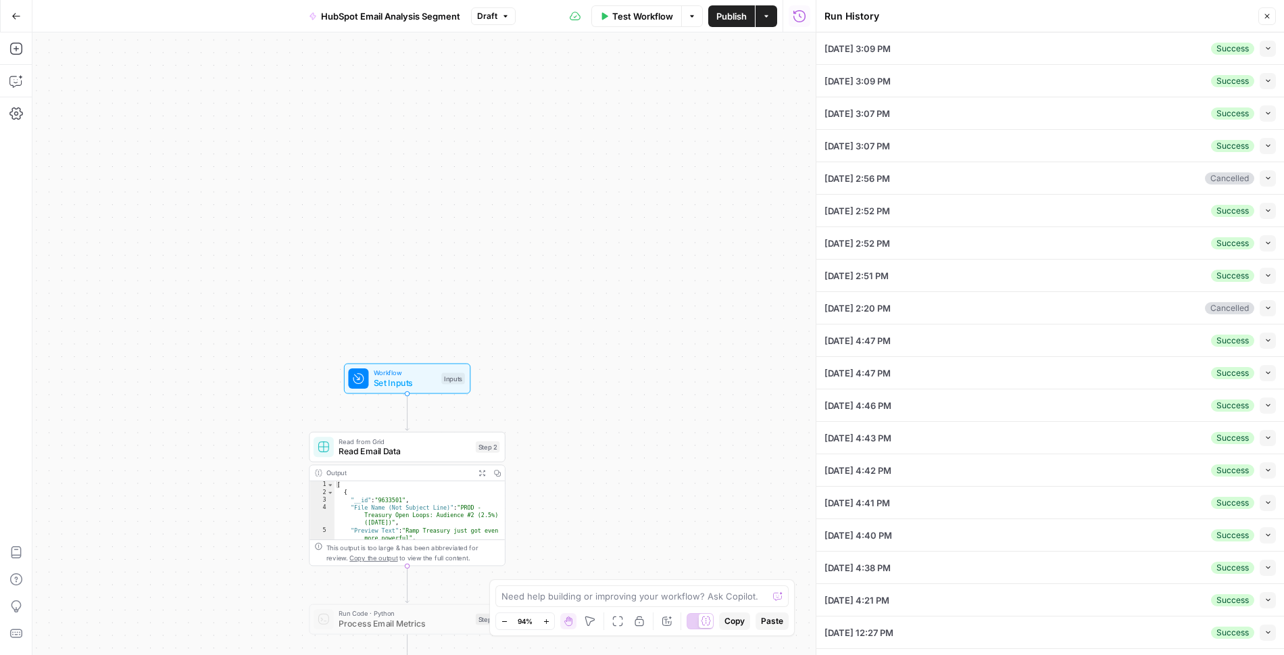
drag, startPoint x: 658, startPoint y: 130, endPoint x: 600, endPoint y: 468, distance: 342.9
click at [600, 468] on div "Workflow Set Inputs Inputs Read from Grid Read Email Data Step 2 Output Expand …" at bounding box center [423, 343] width 783 height 622
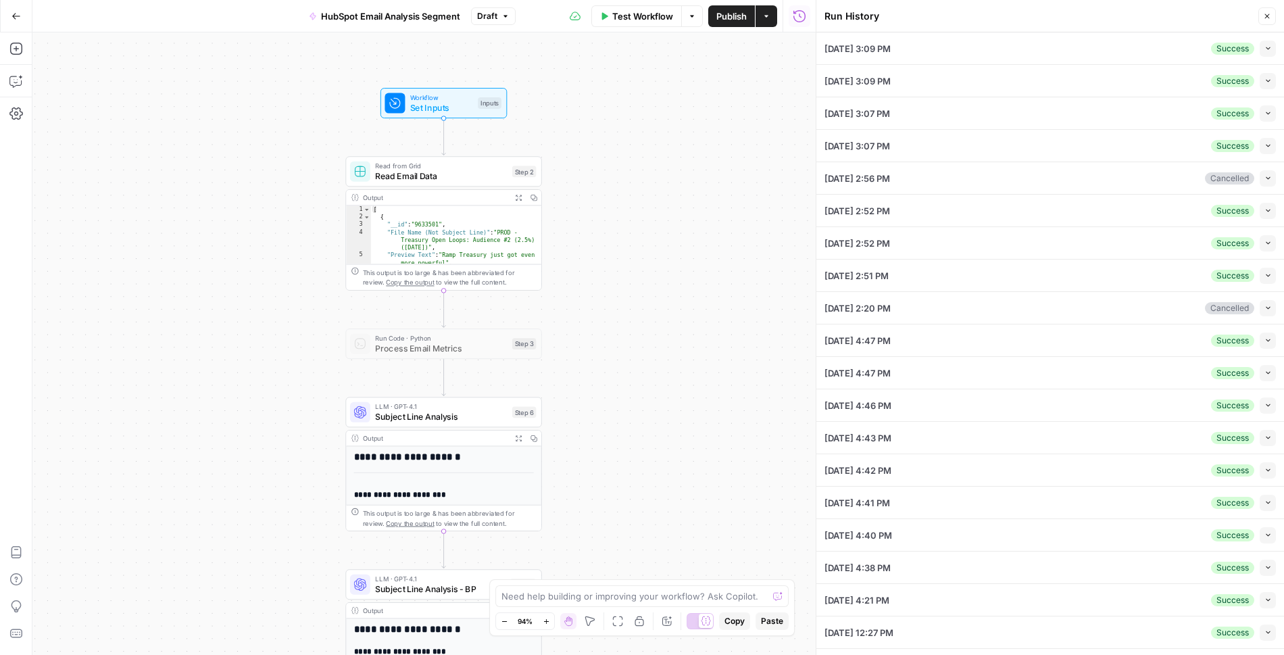
drag, startPoint x: 606, startPoint y: 452, endPoint x: 651, endPoint y: 153, distance: 302.7
click at [651, 153] on div "Workflow Set Inputs Inputs Read from Grid Read Email Data Step 2 Output Expand …" at bounding box center [423, 343] width 783 height 622
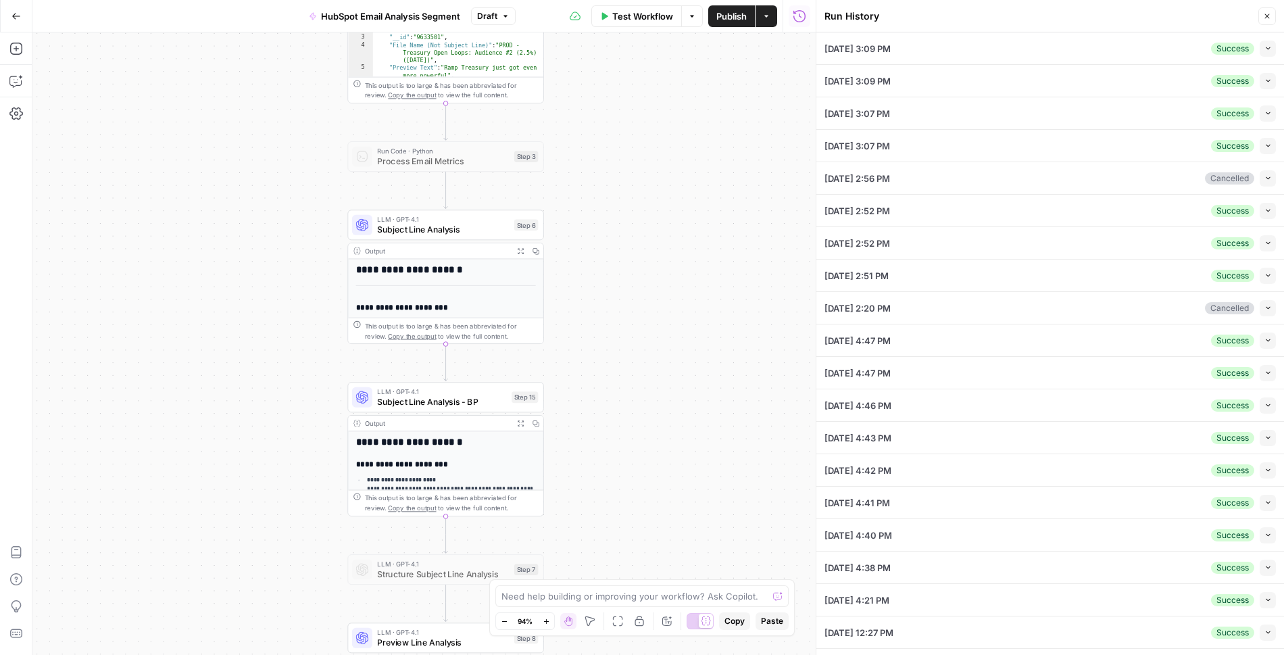
drag, startPoint x: 640, startPoint y: 424, endPoint x: 616, endPoint y: 185, distance: 241.2
click at [616, 185] on div "Workflow Set Inputs Inputs Read from Grid Read Email Data Step 2 Output Expand …" at bounding box center [423, 343] width 783 height 622
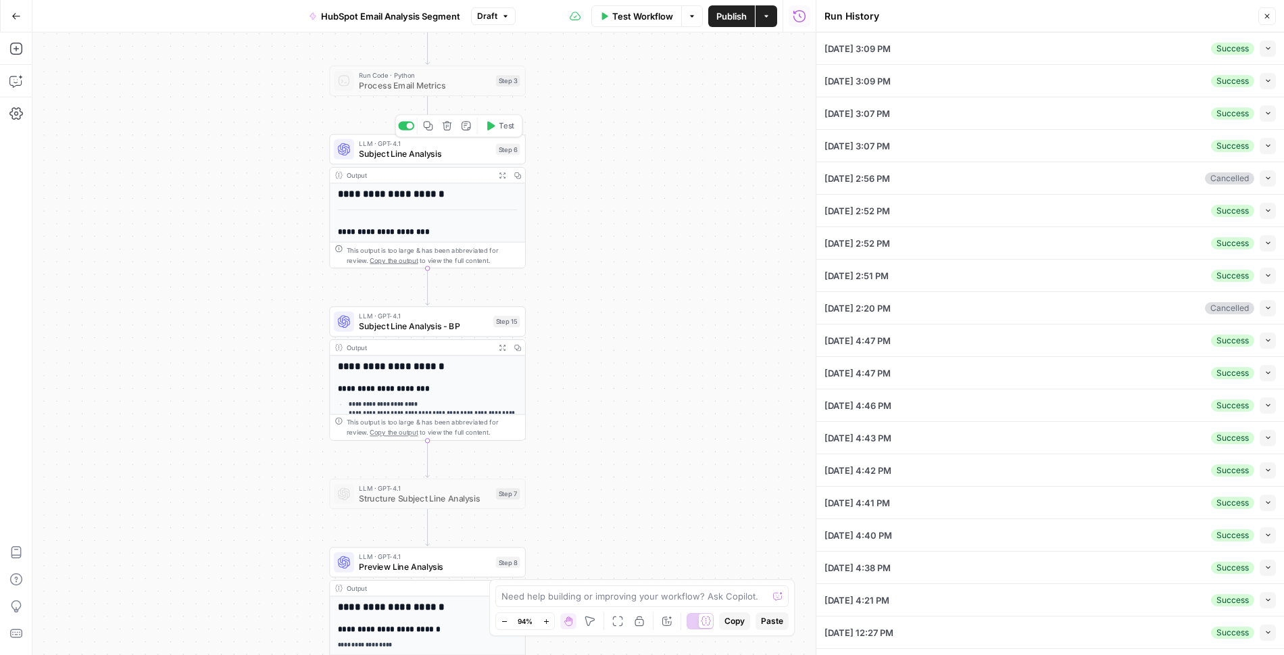
click at [429, 152] on span "Subject Line Analysis" at bounding box center [425, 153] width 132 height 13
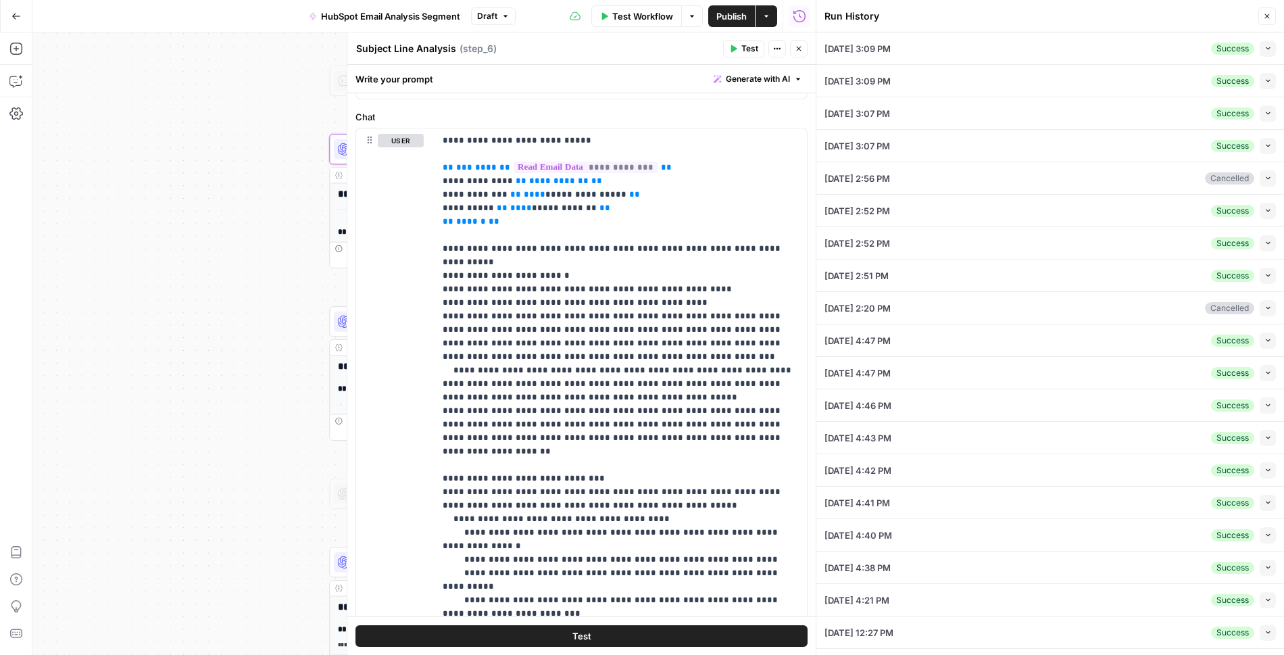
scroll to position [122, 0]
